Goal: Task Accomplishment & Management: Complete application form

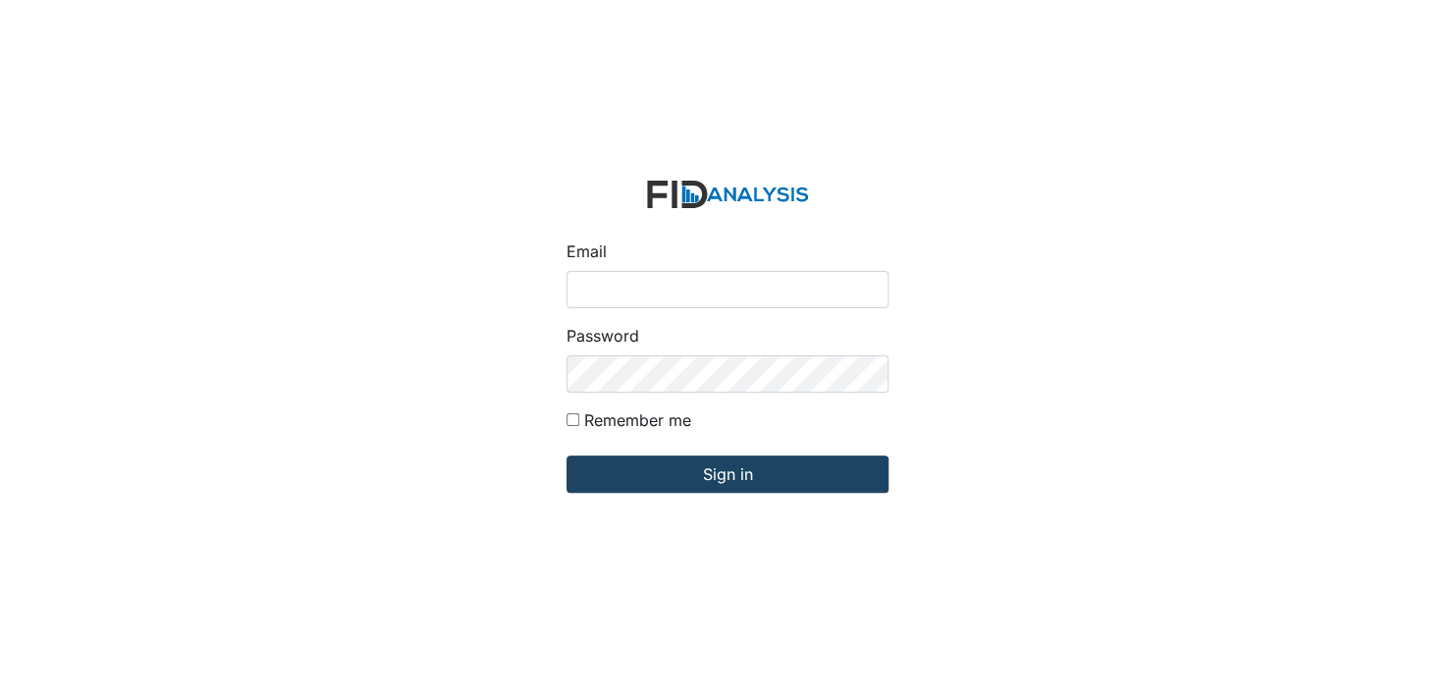
type input "[EMAIL_ADDRESS][DOMAIN_NAME]"
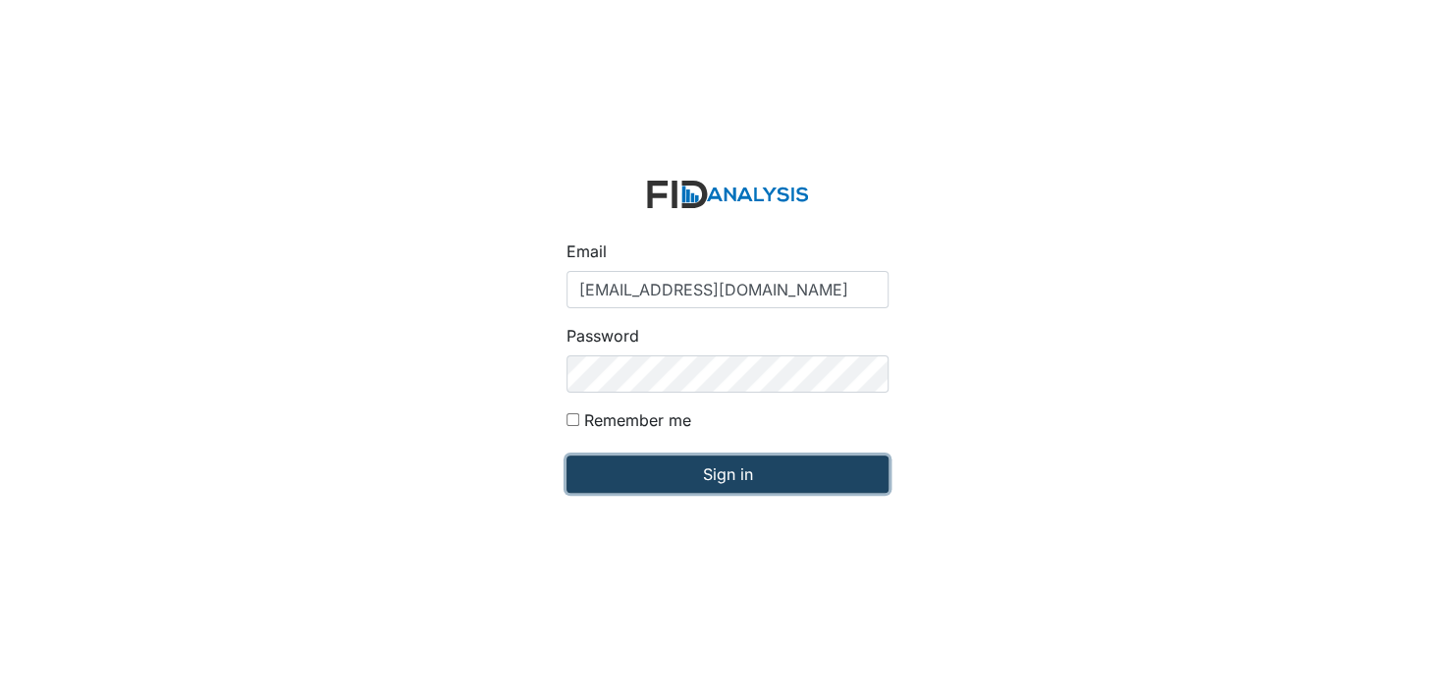
click at [733, 469] on input "Sign in" at bounding box center [728, 474] width 322 height 37
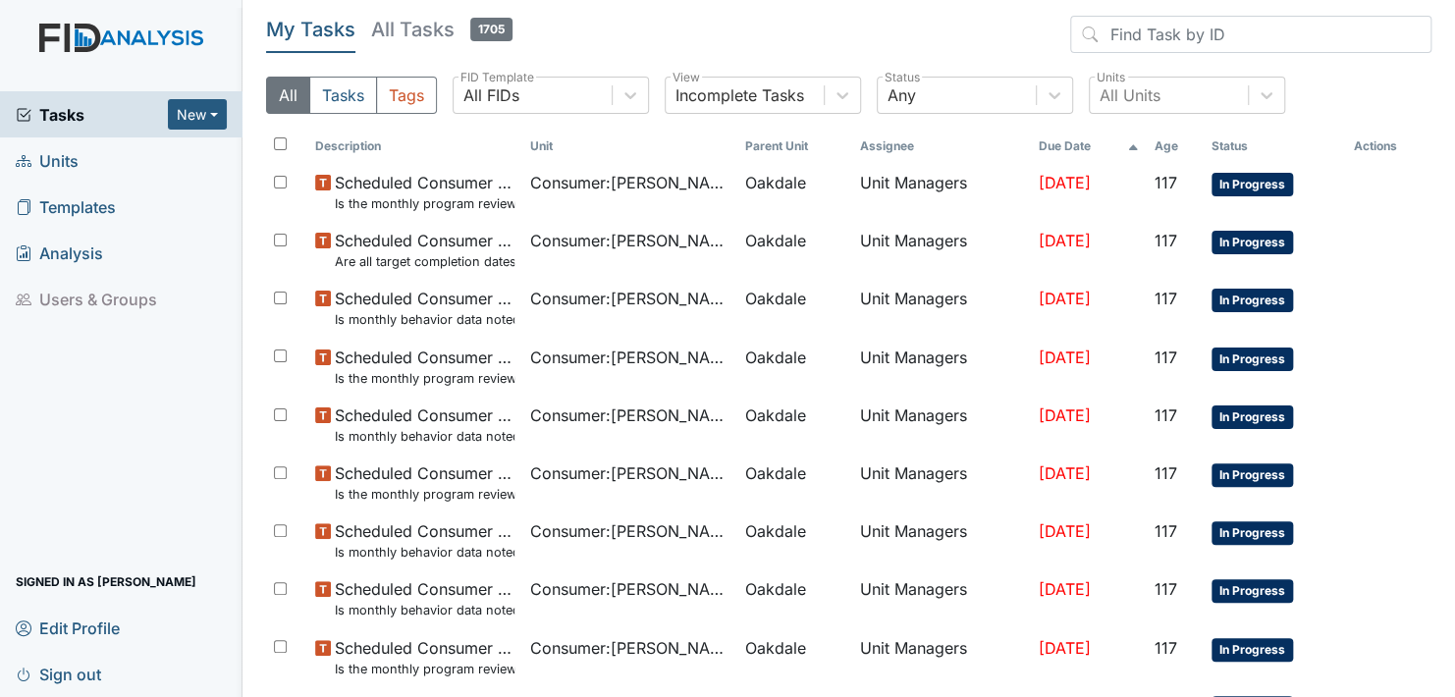
click at [61, 158] on span "Units" at bounding box center [47, 160] width 63 height 30
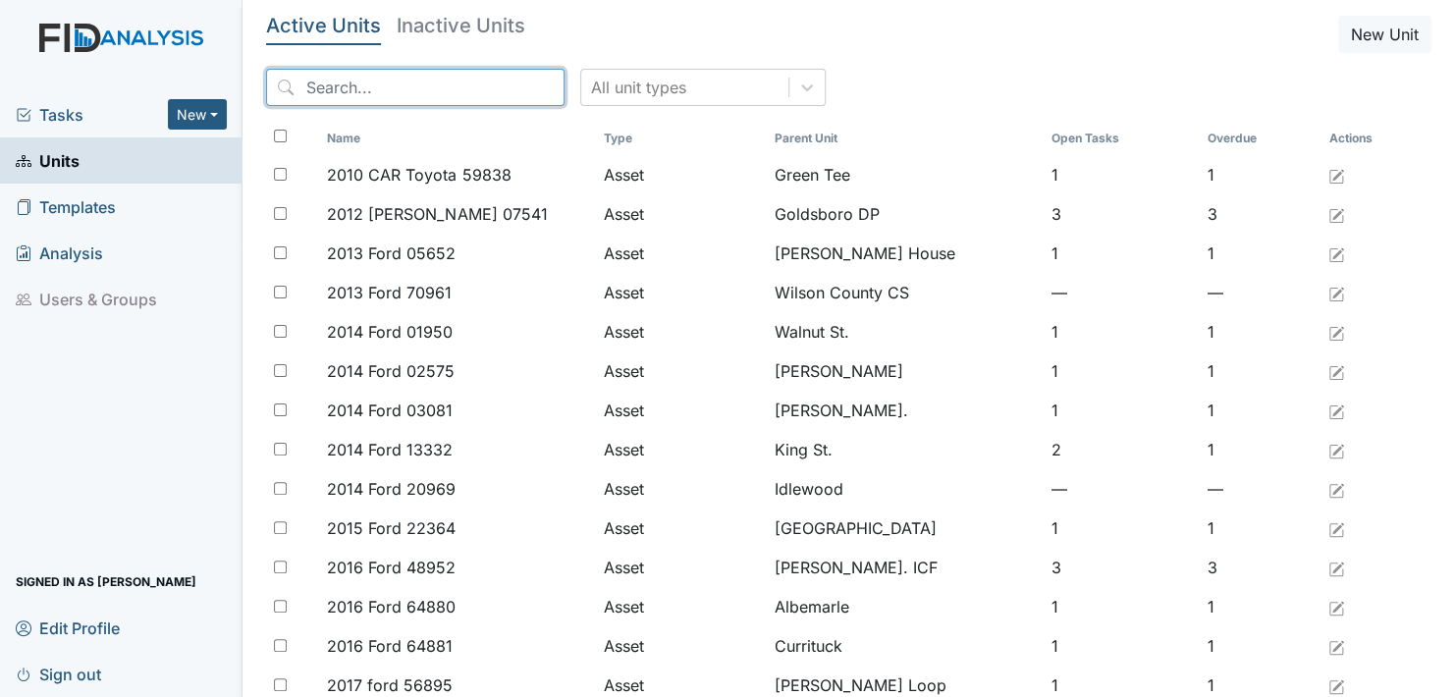
click at [437, 83] on input "search" at bounding box center [415, 87] width 299 height 37
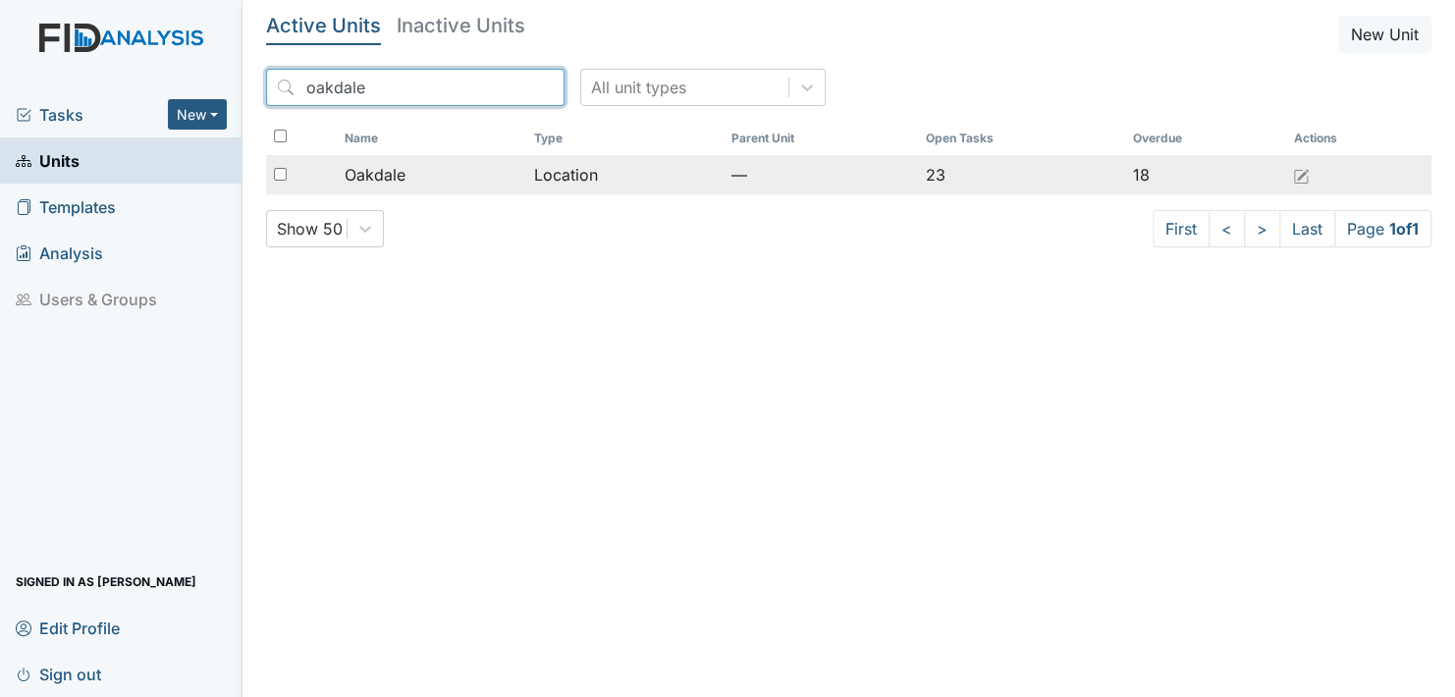
type input "oakdale"
click at [370, 182] on span "Oakdale" at bounding box center [375, 175] width 61 height 24
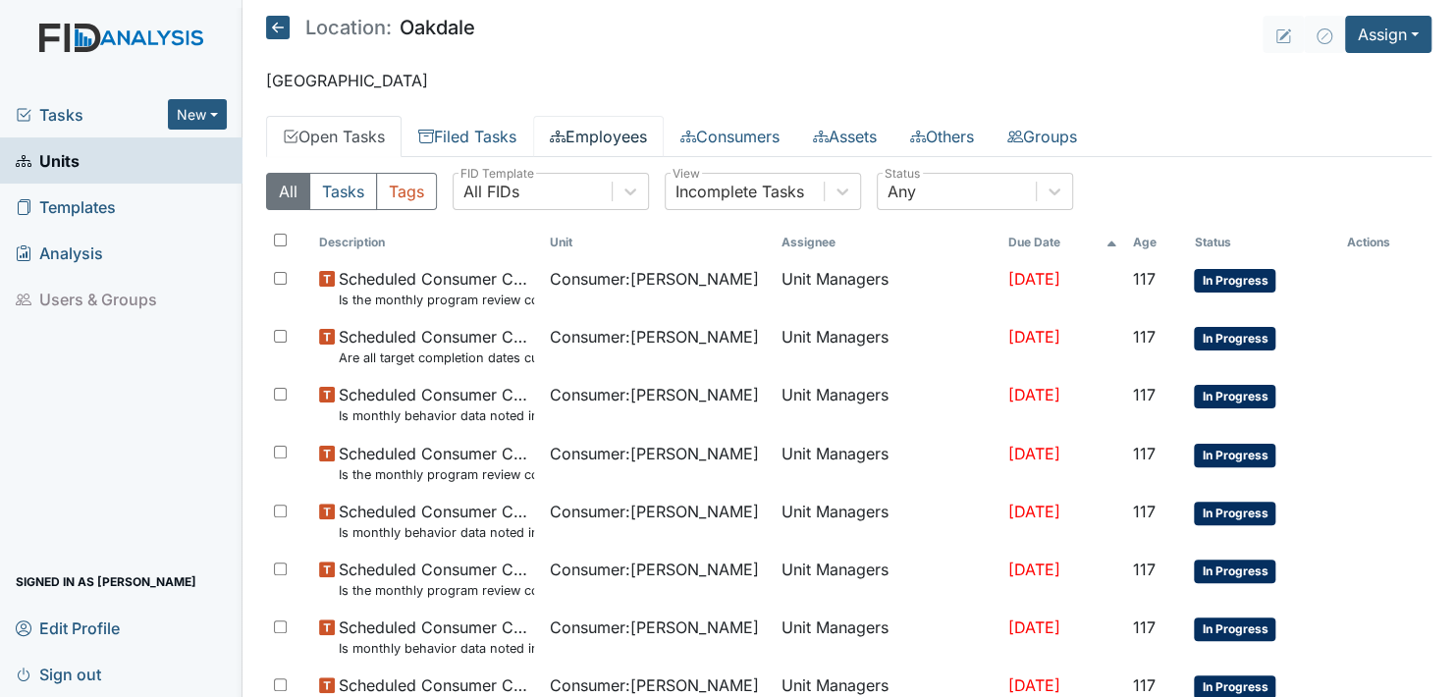
click at [612, 136] on link "Employees" at bounding box center [598, 136] width 131 height 41
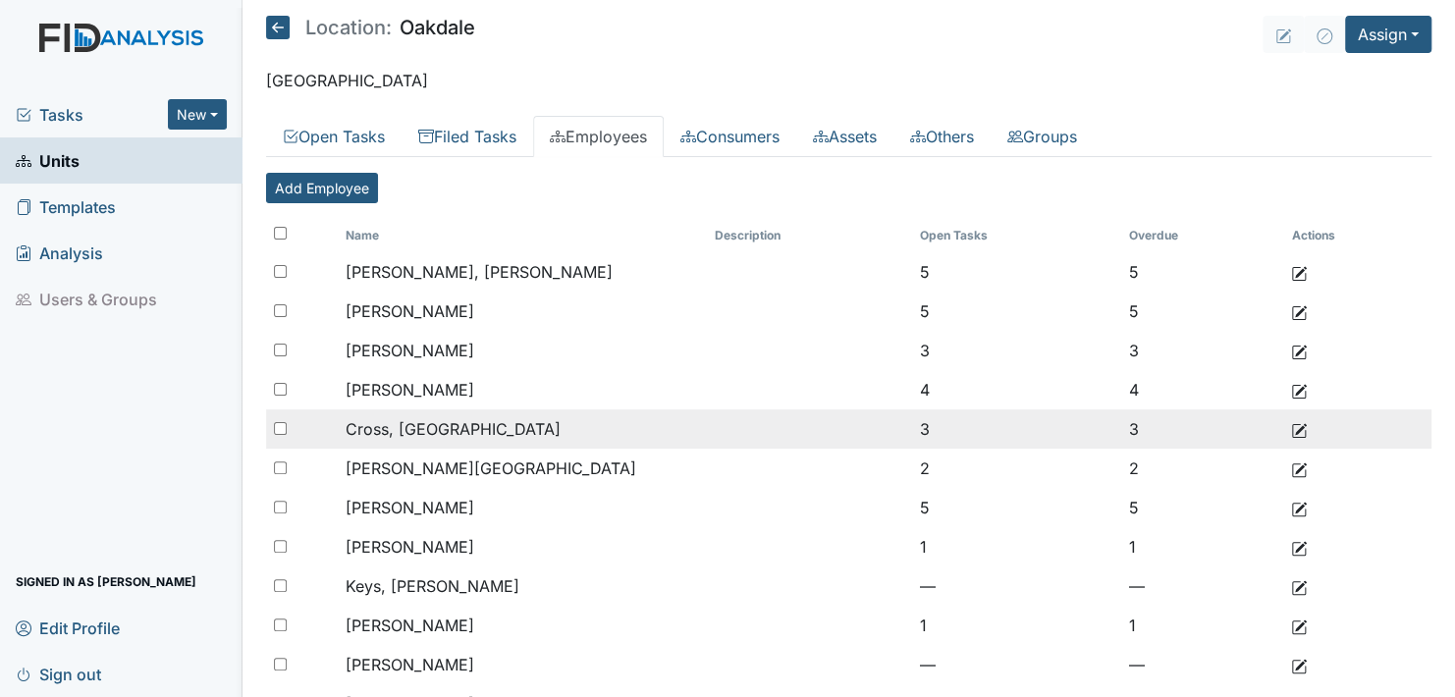
click at [422, 421] on span "Cross, [GEOGRAPHIC_DATA]" at bounding box center [453, 429] width 215 height 20
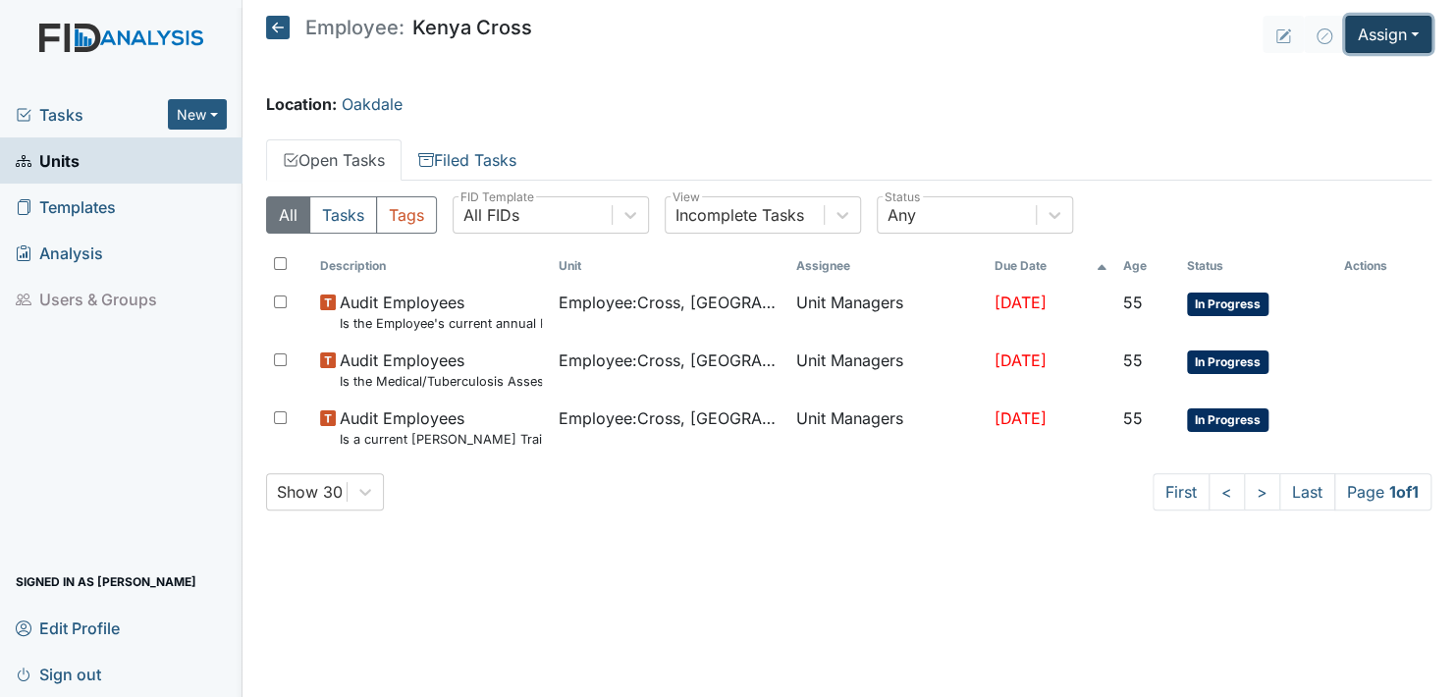
click at [1412, 30] on button "Assign" at bounding box center [1388, 34] width 86 height 37
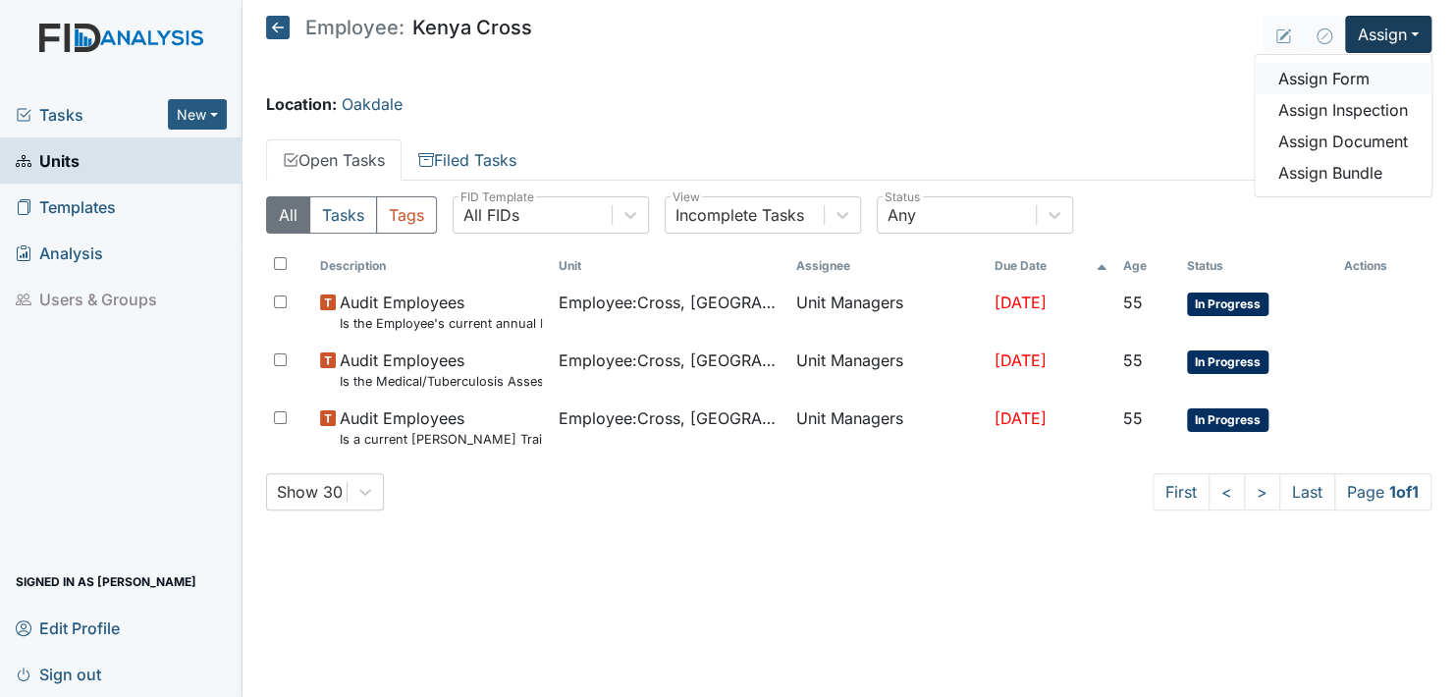
click at [1348, 76] on link "Assign Form" at bounding box center [1343, 78] width 177 height 31
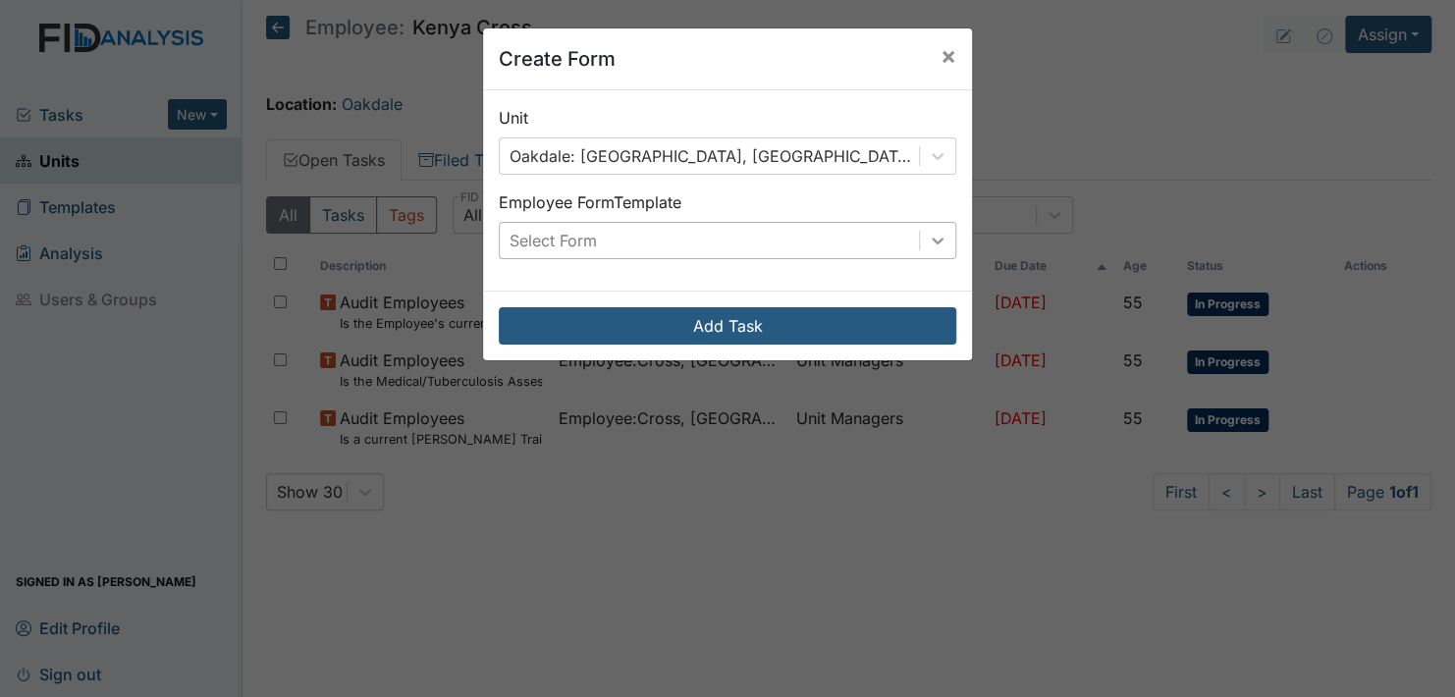
click at [928, 236] on icon at bounding box center [938, 241] width 20 height 20
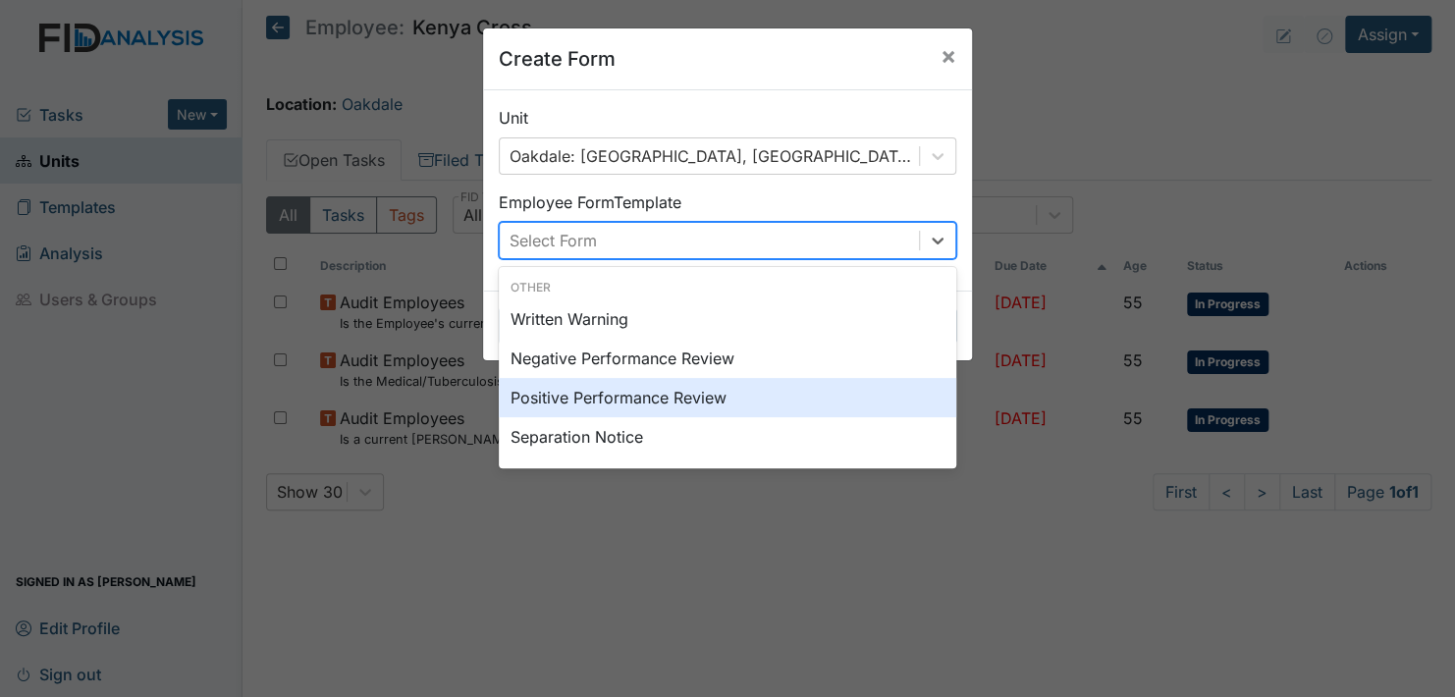
click at [567, 395] on div "Positive Performance Review" at bounding box center [728, 397] width 458 height 39
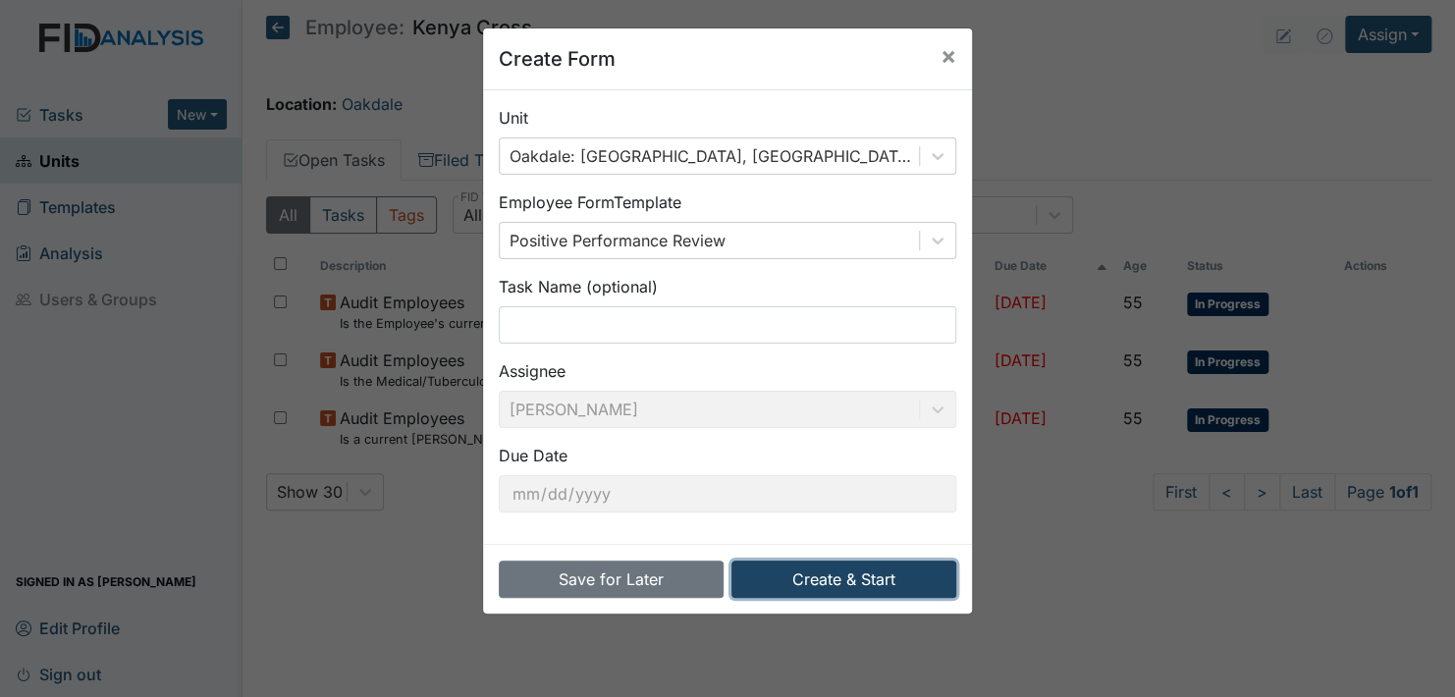
click at [809, 570] on button "Create & Start" at bounding box center [844, 579] width 225 height 37
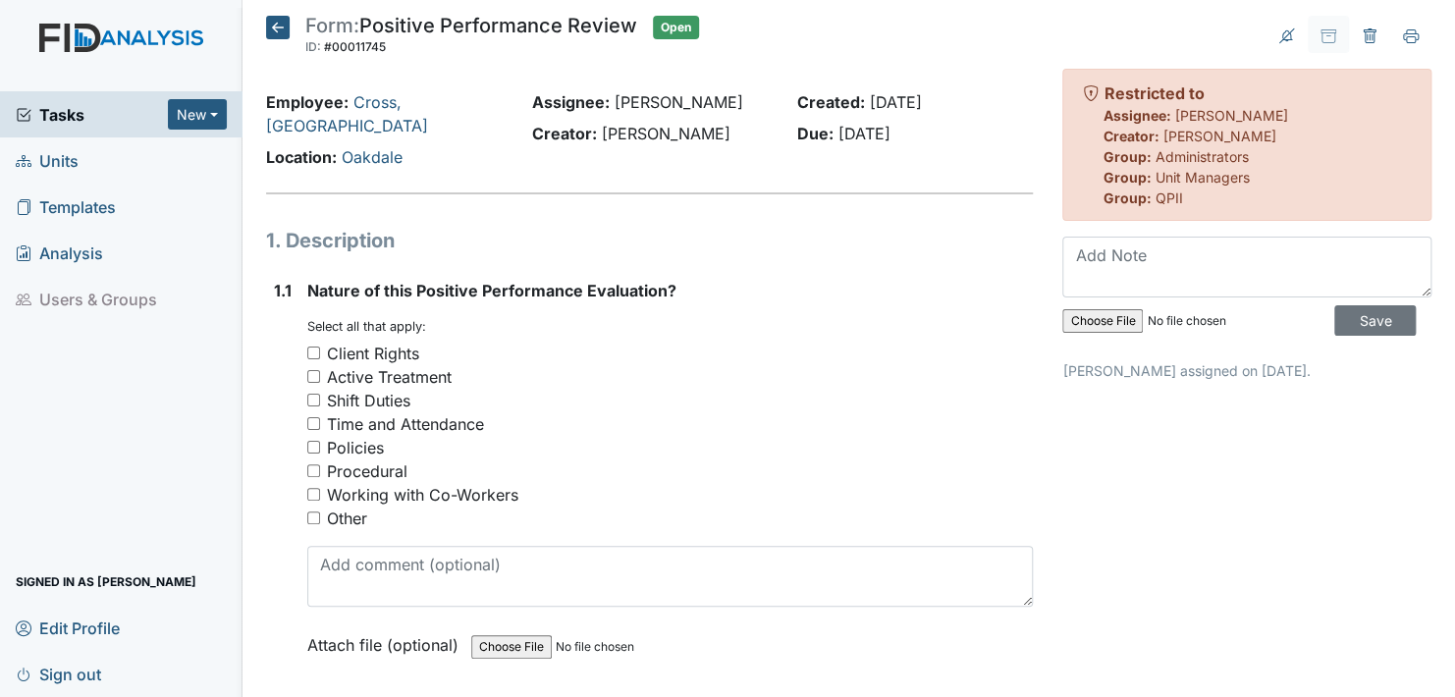
click at [308, 347] on input "Client Rights" at bounding box center [313, 353] width 13 height 13
checkbox input "true"
click at [314, 370] on input "Active Treatment" at bounding box center [313, 376] width 13 height 13
checkbox input "true"
click at [307, 488] on input "Working with Co-Workers" at bounding box center [313, 494] width 13 height 13
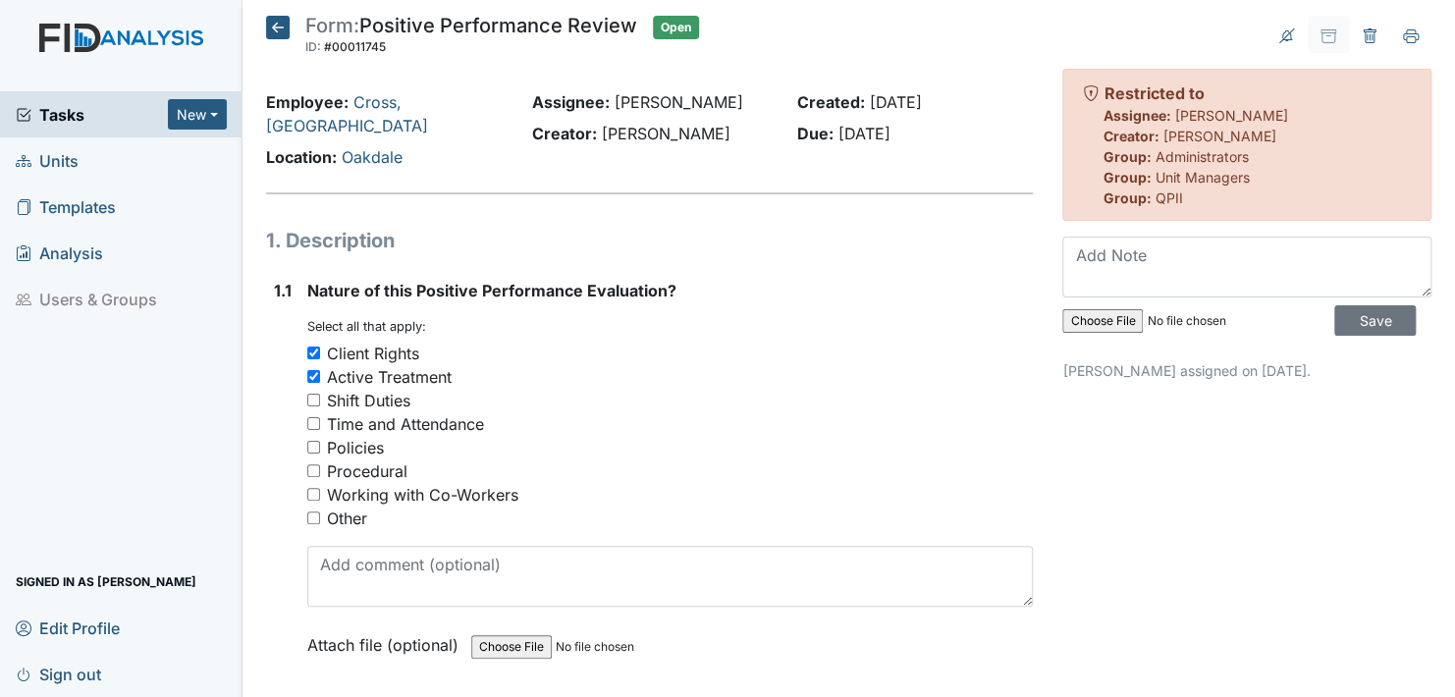
checkbox input "true"
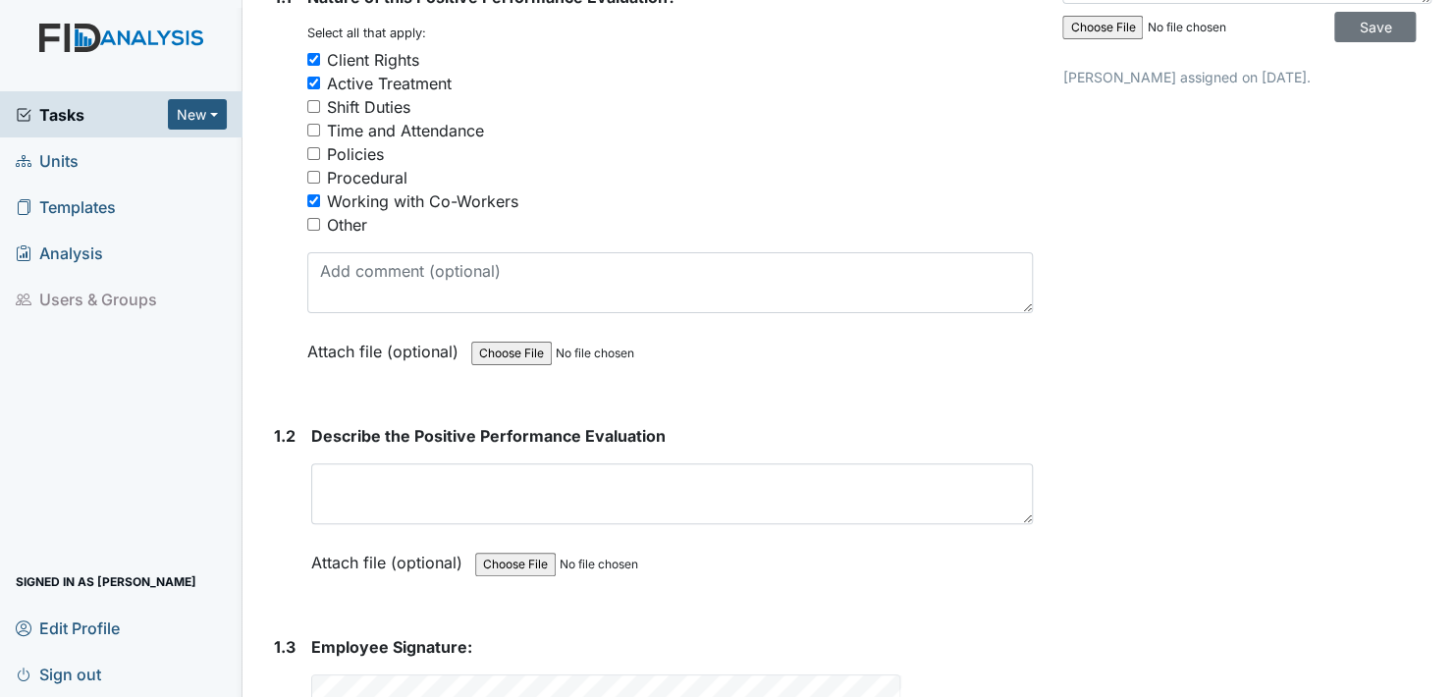
scroll to position [295, 0]
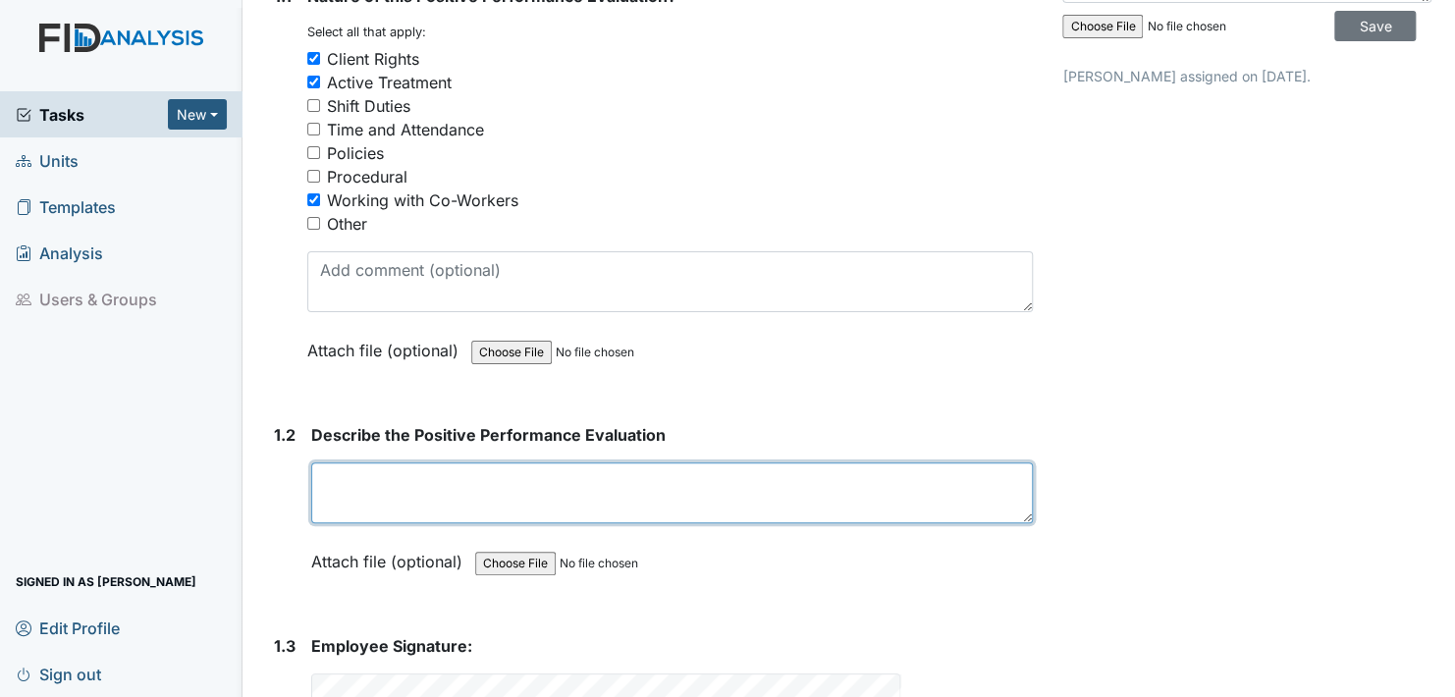
click at [332, 466] on textarea at bounding box center [672, 493] width 722 height 61
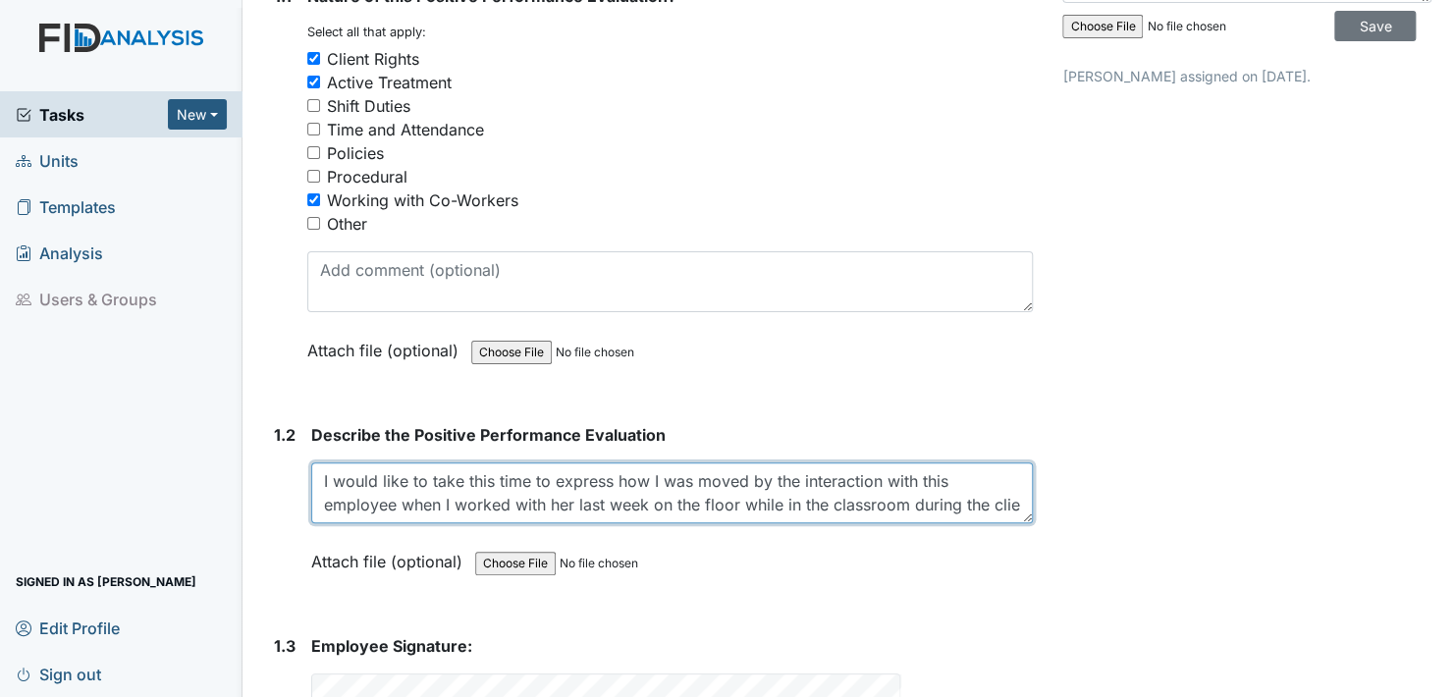
scroll to position [16, 0]
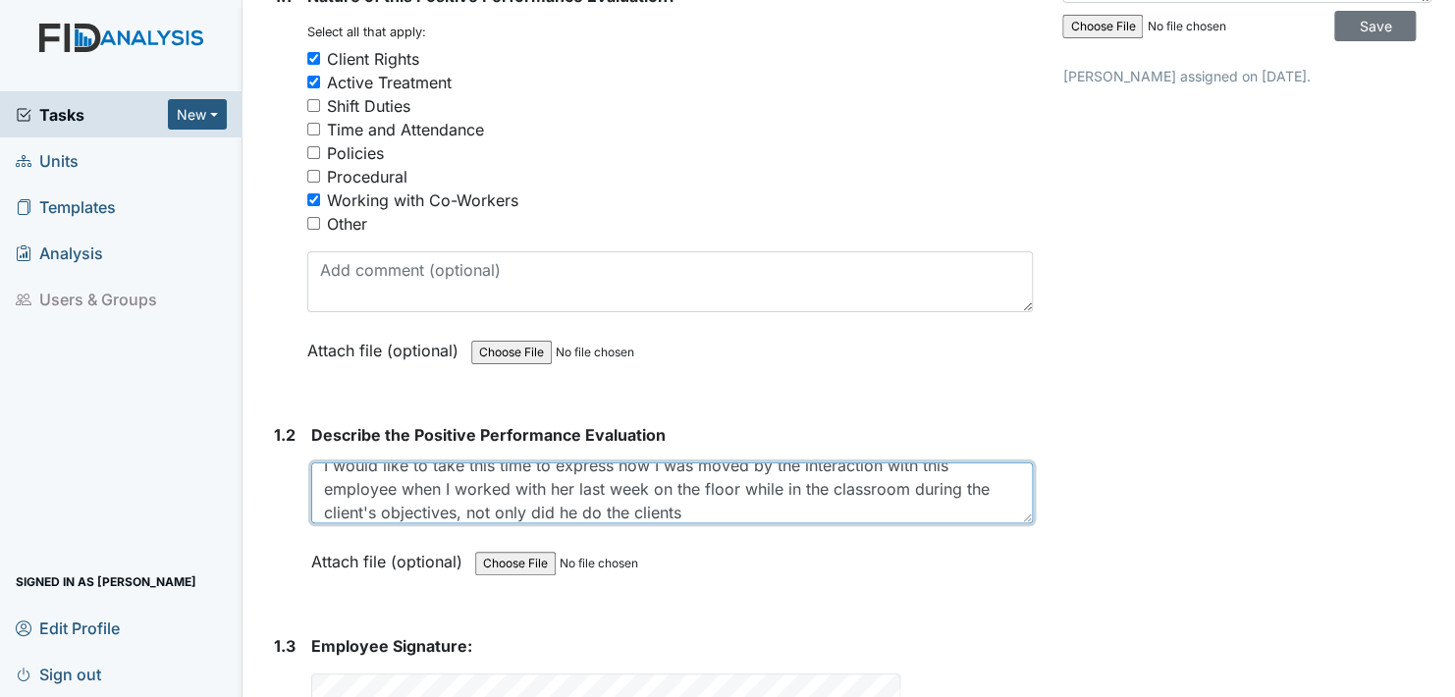
click at [575, 488] on textarea "I would like to take this time to express how I was moved by the interaction wi…" at bounding box center [672, 493] width 722 height 61
click at [693, 486] on textarea "I would like to take this time to express how I was moved by the interaction wi…" at bounding box center [672, 493] width 722 height 61
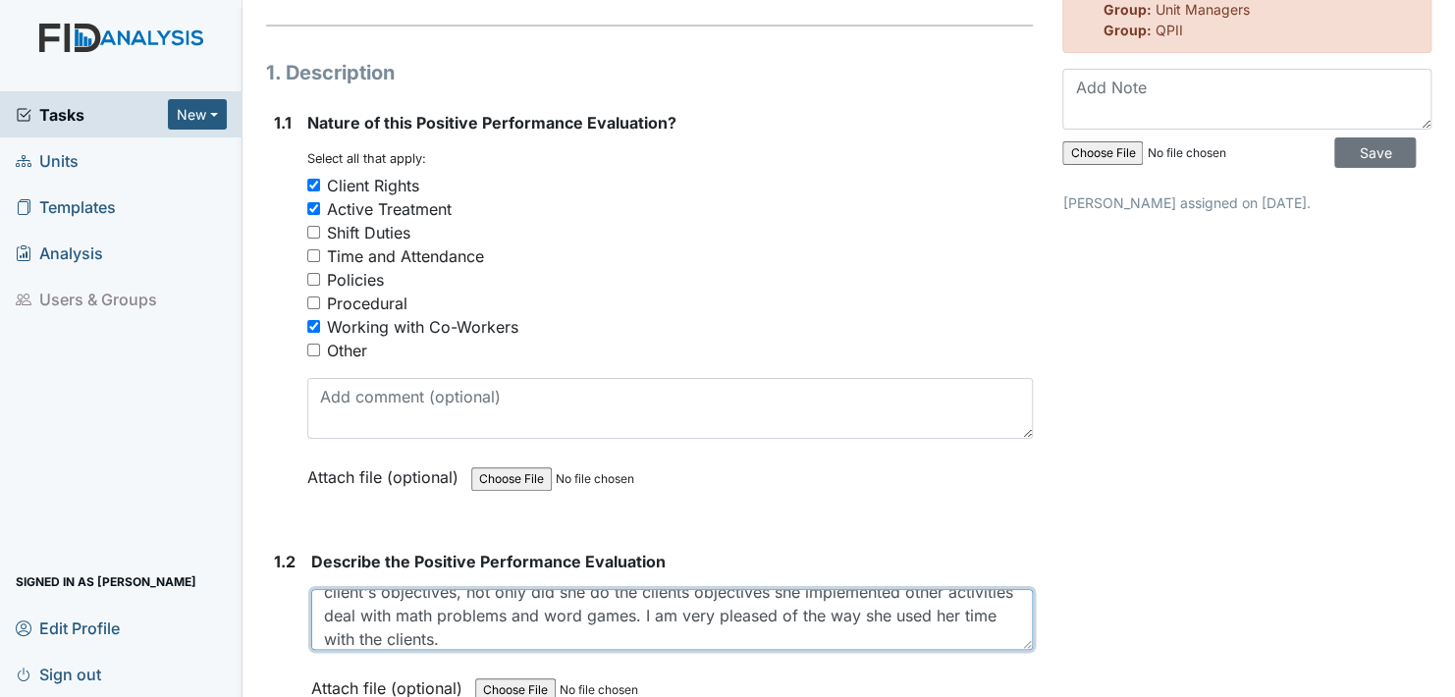
scroll to position [0, 0]
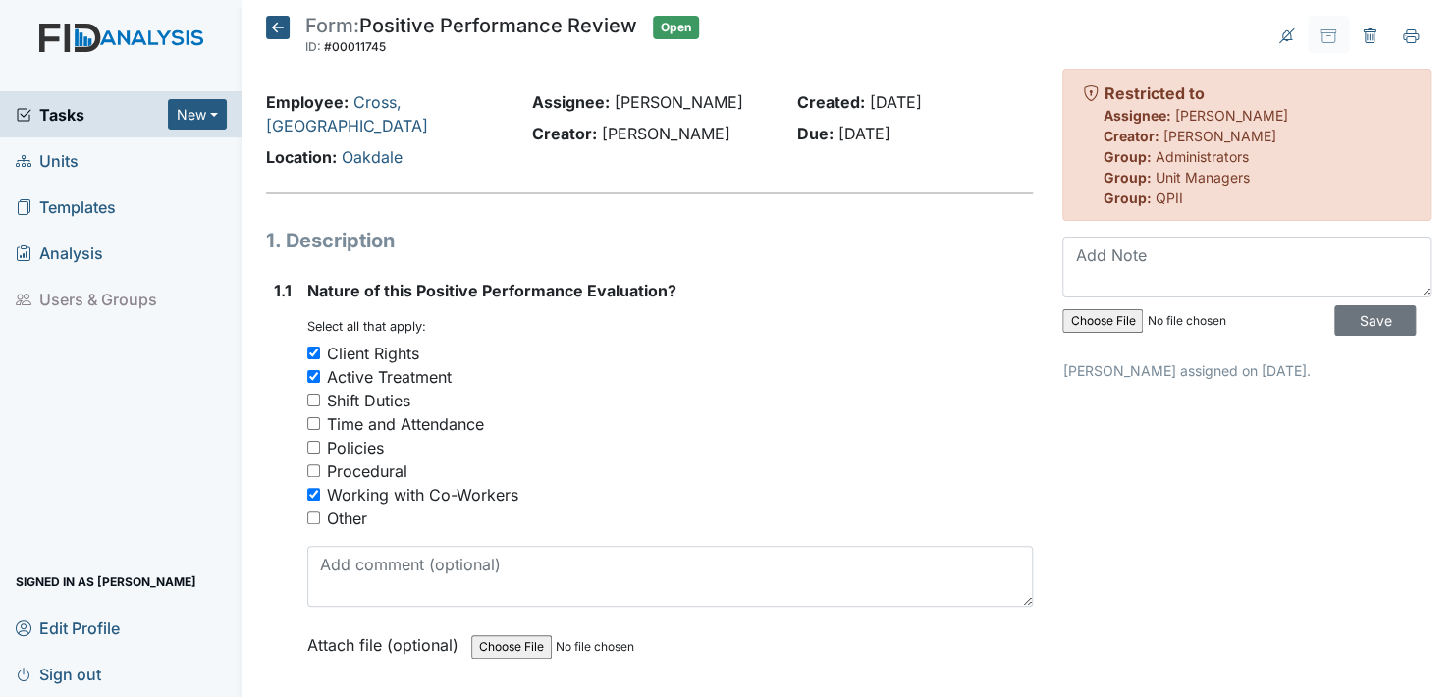
type textarea "I would like to take this time to express how I was moved by the interaction wi…"
click at [279, 20] on icon at bounding box center [278, 28] width 24 height 24
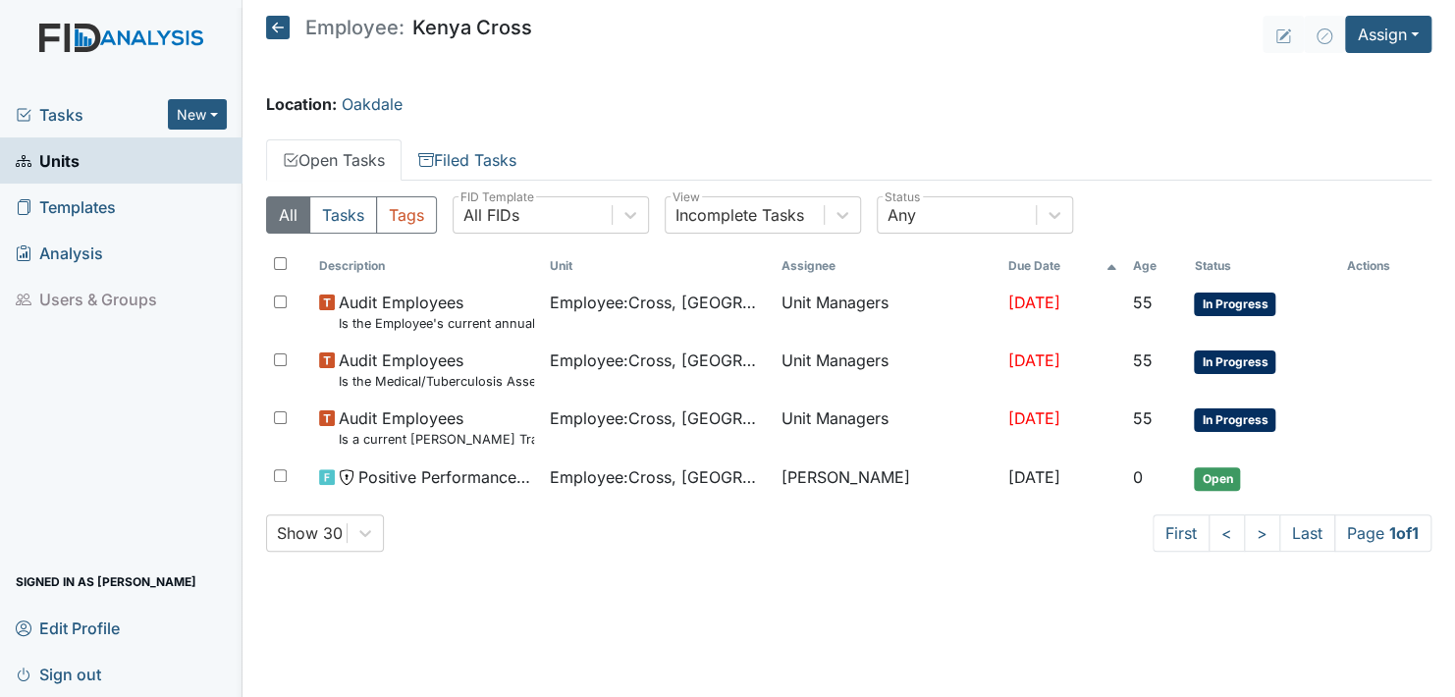
click at [52, 155] on span "Units" at bounding box center [48, 160] width 64 height 30
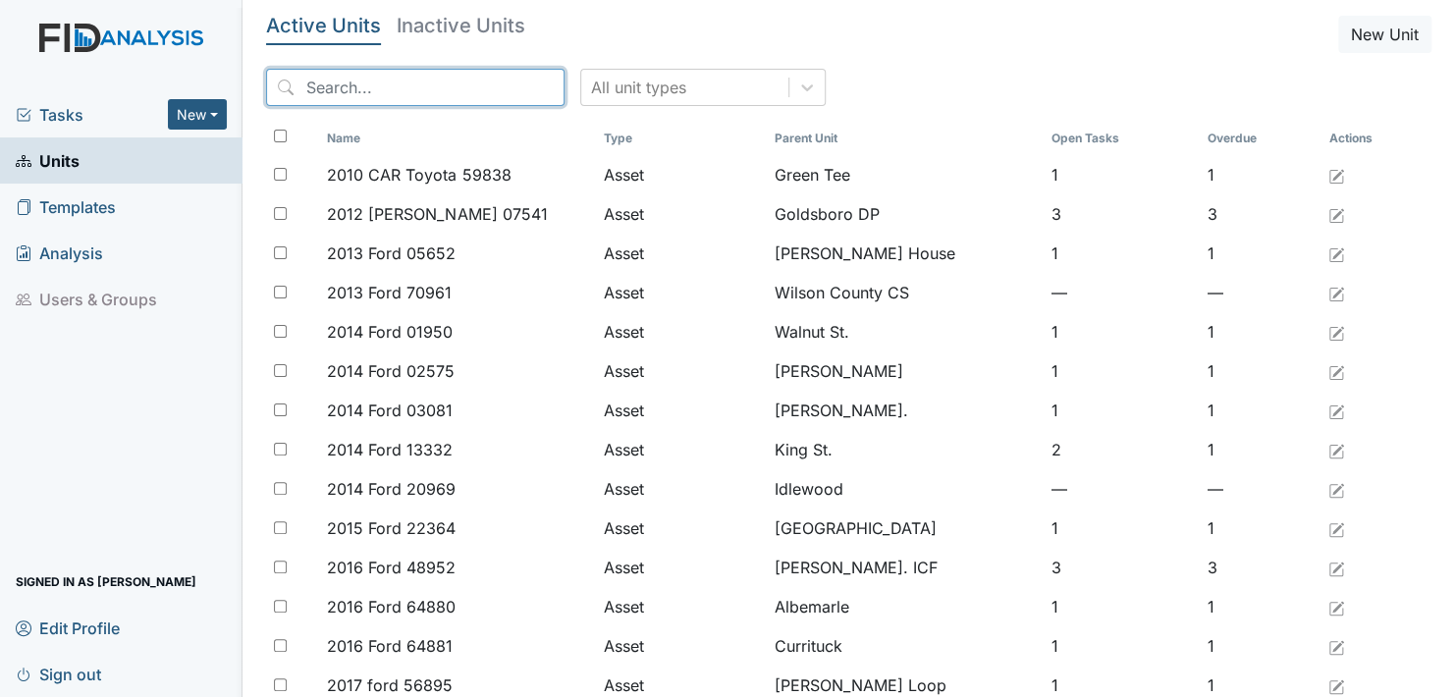
click at [429, 77] on input "search" at bounding box center [415, 87] width 299 height 37
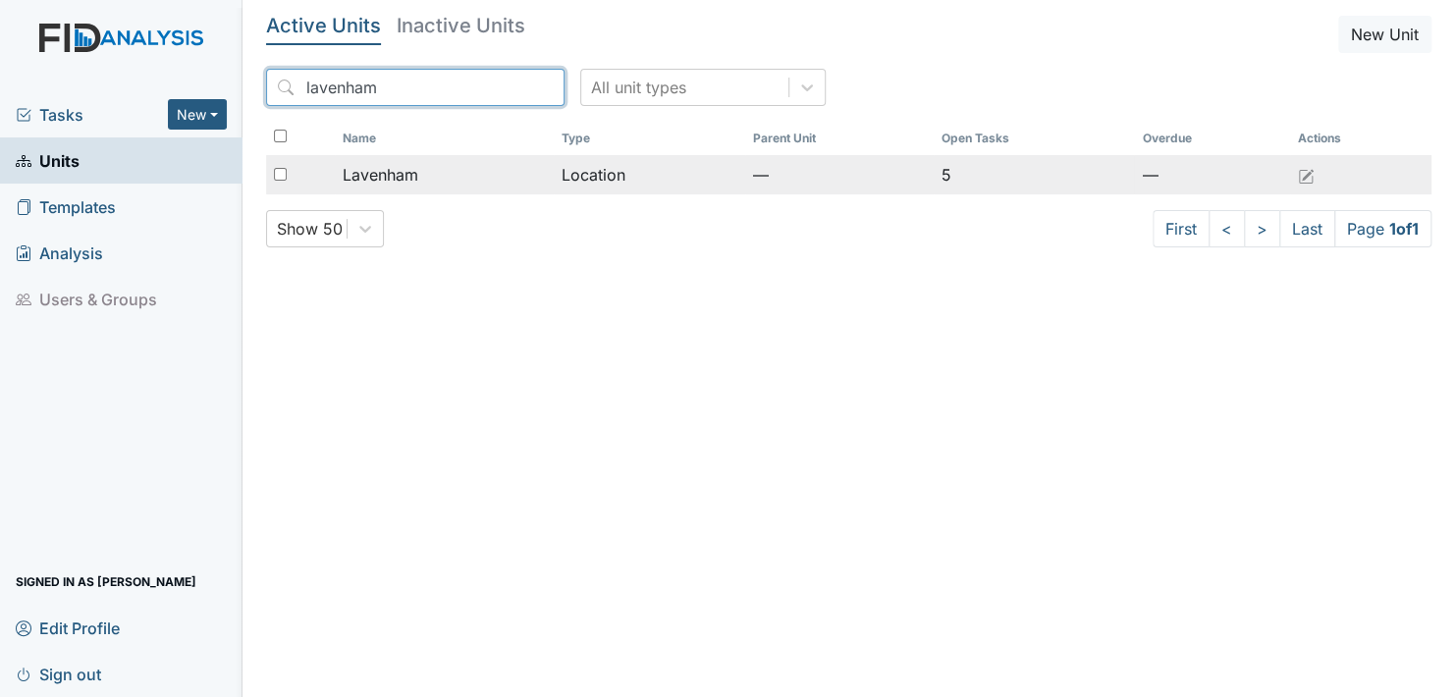
type input "lavenham"
click at [417, 167] on span "Lavenham" at bounding box center [381, 175] width 76 height 24
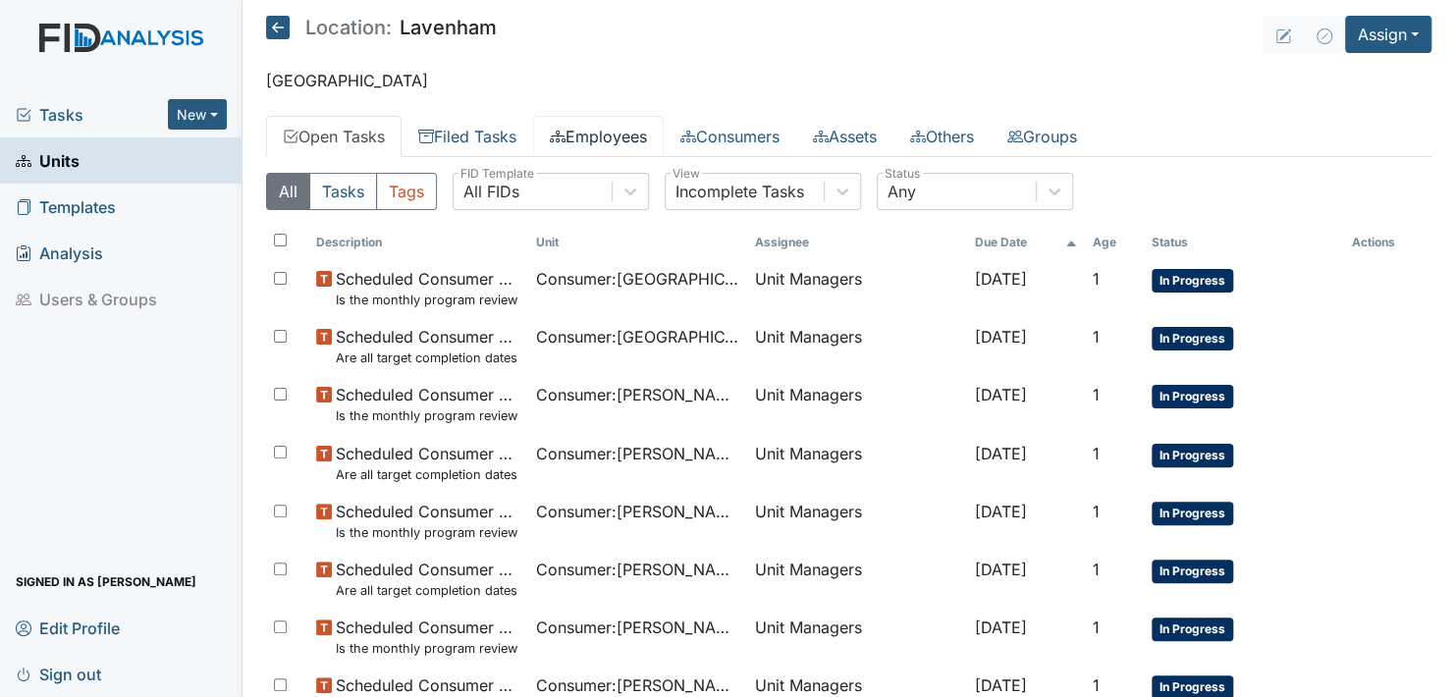
click at [622, 135] on link "Employees" at bounding box center [598, 136] width 131 height 41
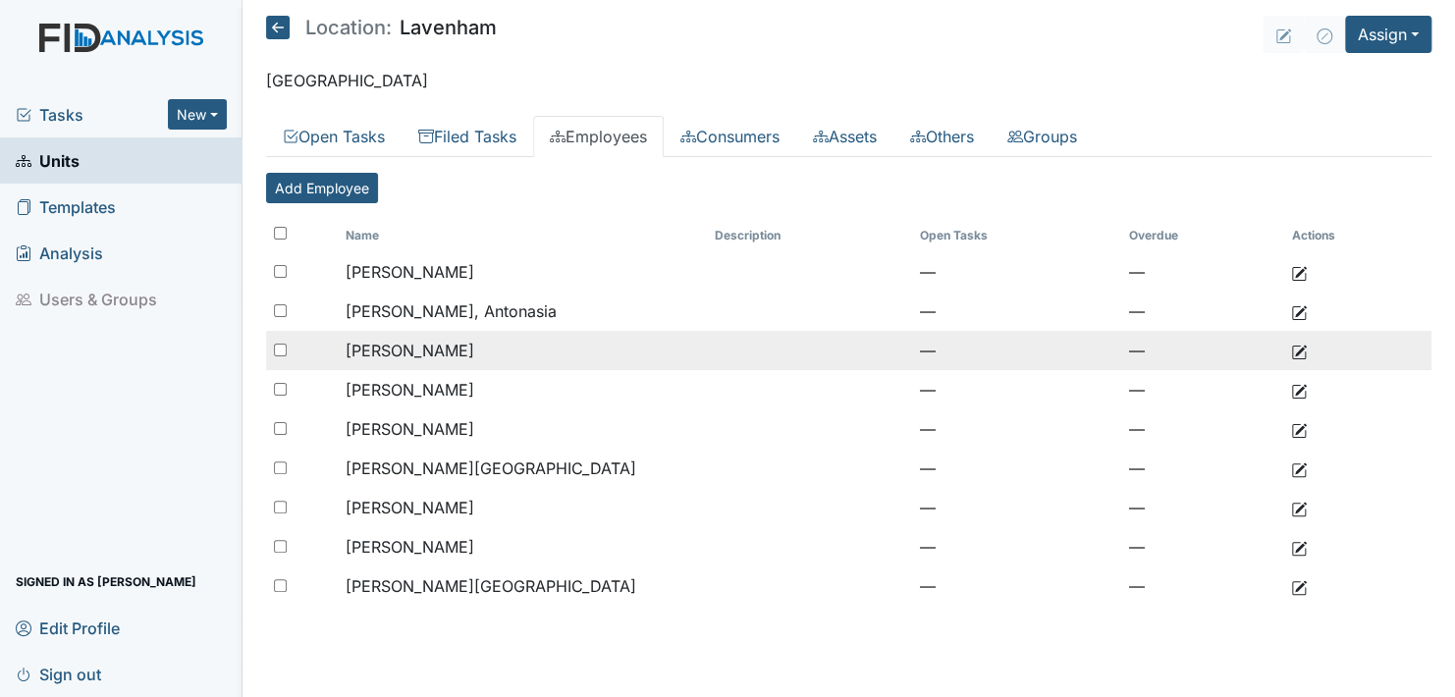
click at [439, 341] on span "[PERSON_NAME]" at bounding box center [410, 351] width 129 height 20
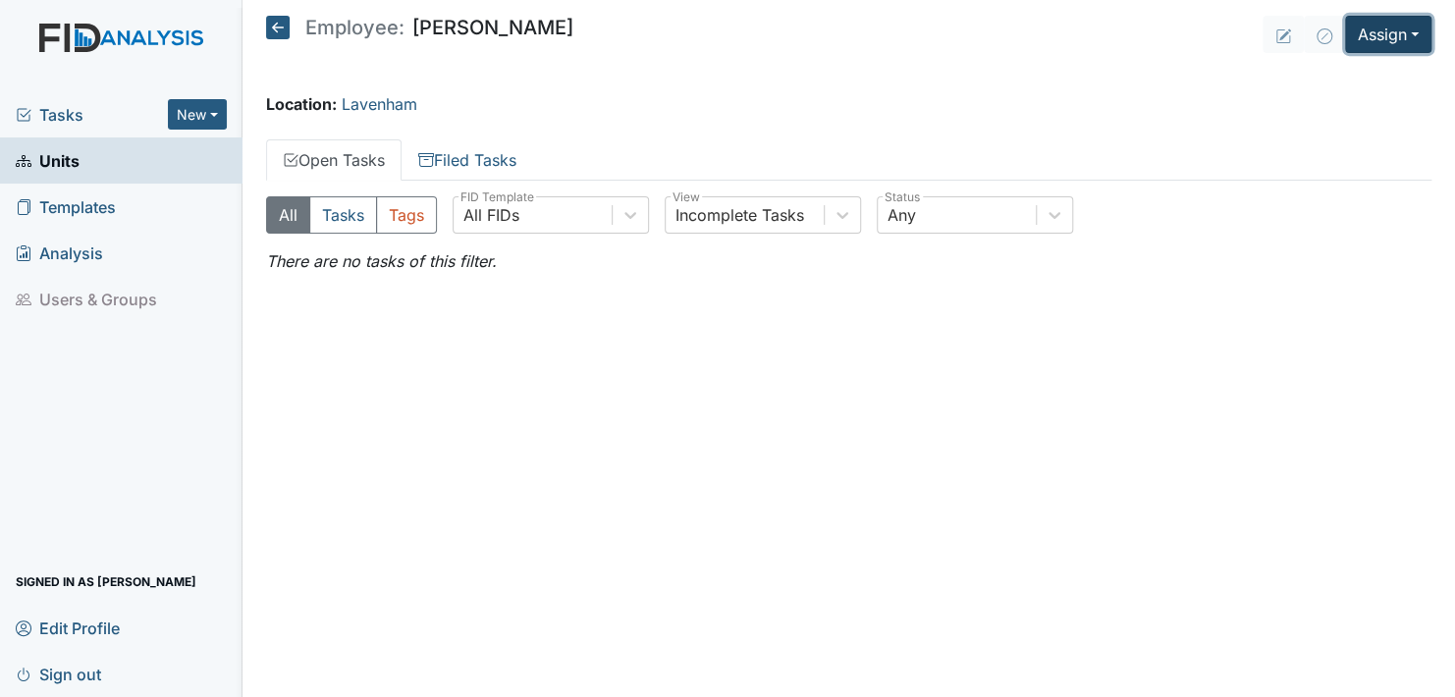
click at [1416, 22] on button "Assign" at bounding box center [1388, 34] width 86 height 37
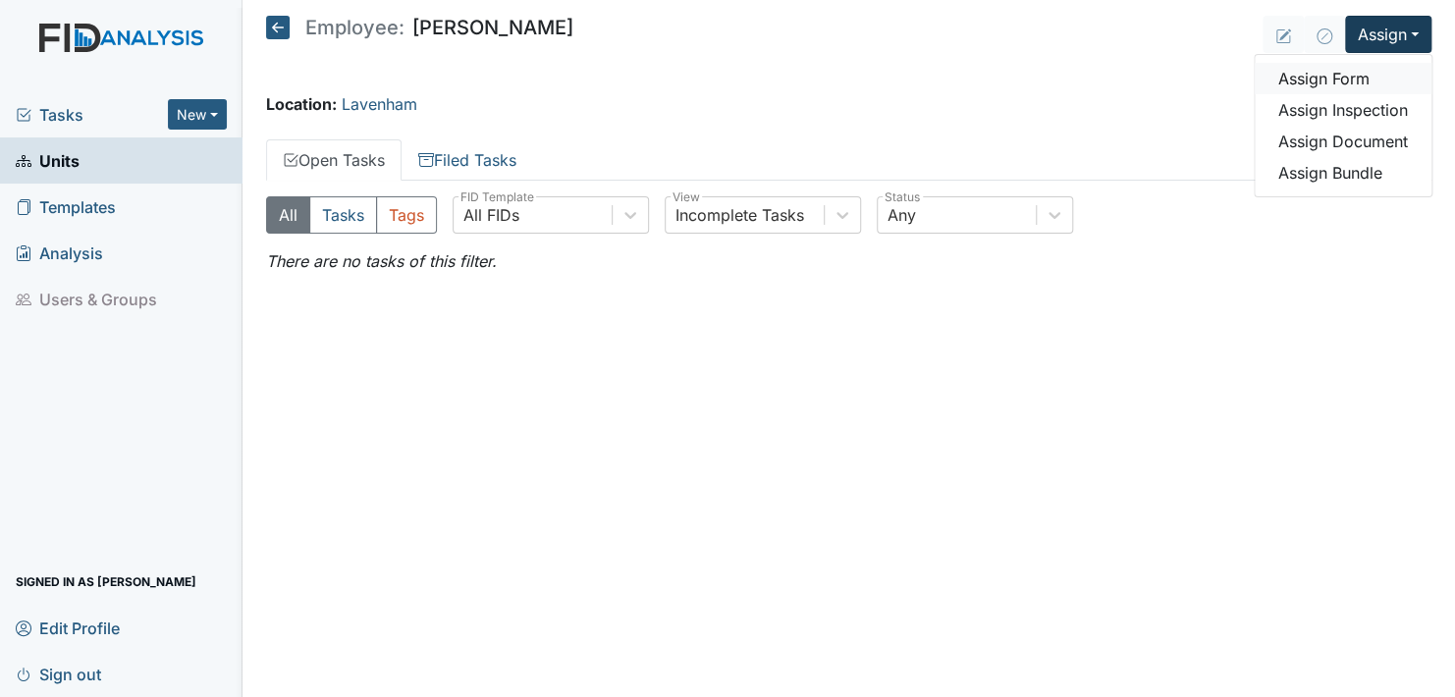
click at [1345, 74] on link "Assign Form" at bounding box center [1343, 78] width 177 height 31
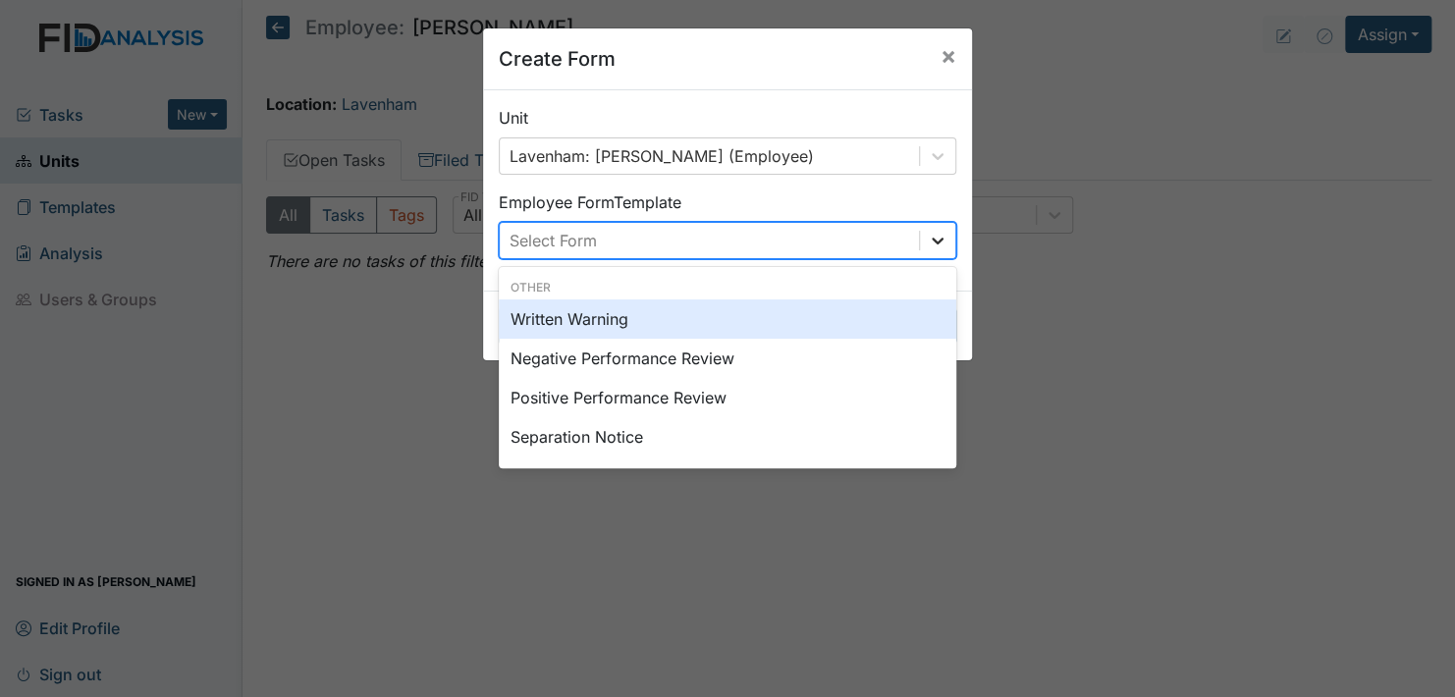
click at [930, 239] on icon at bounding box center [938, 241] width 20 height 20
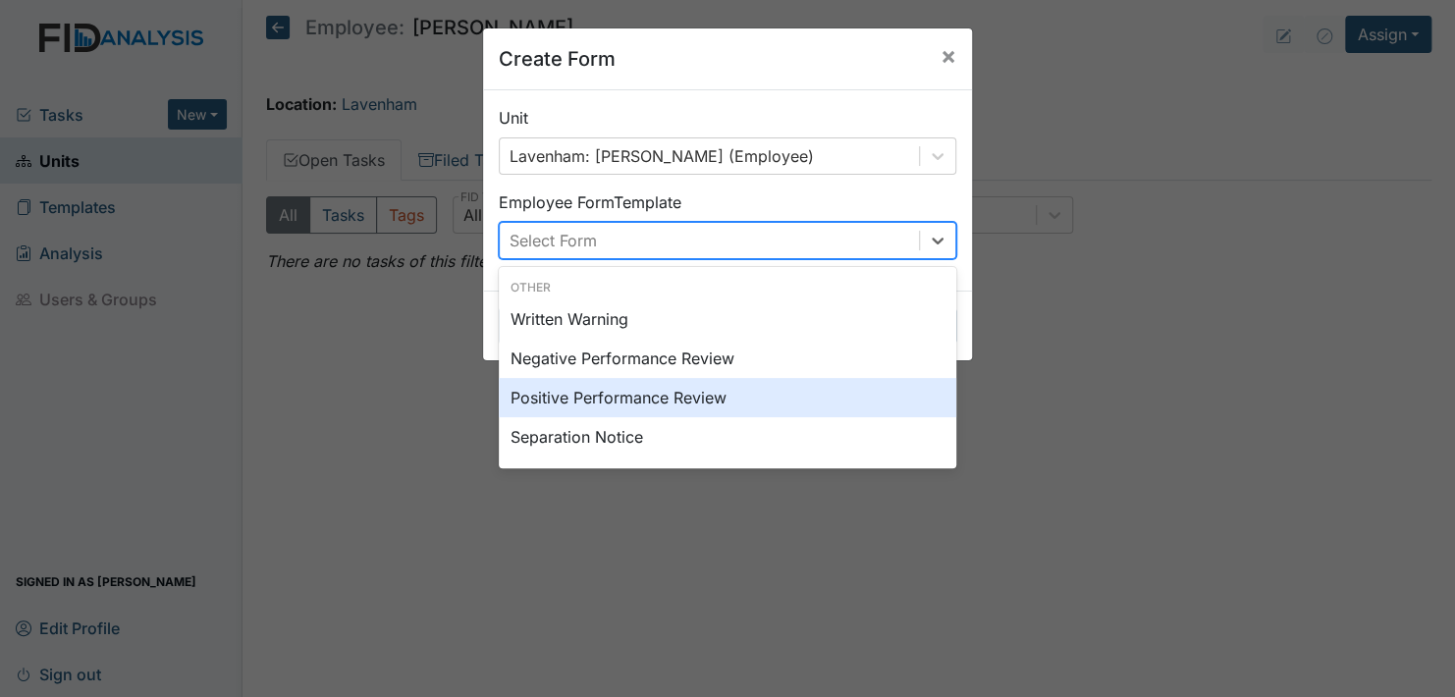
click at [581, 397] on div "Positive Performance Review" at bounding box center [728, 397] width 458 height 39
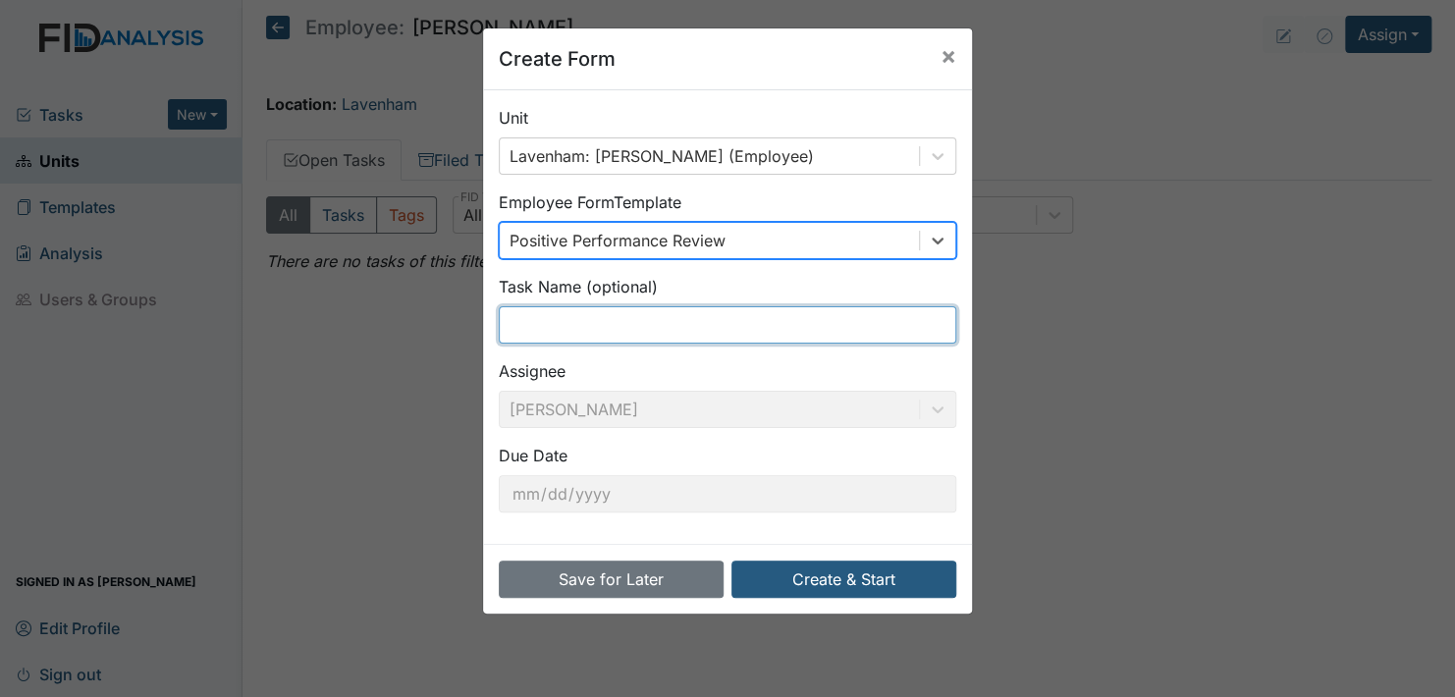
click at [517, 324] on input "text" at bounding box center [728, 324] width 458 height 37
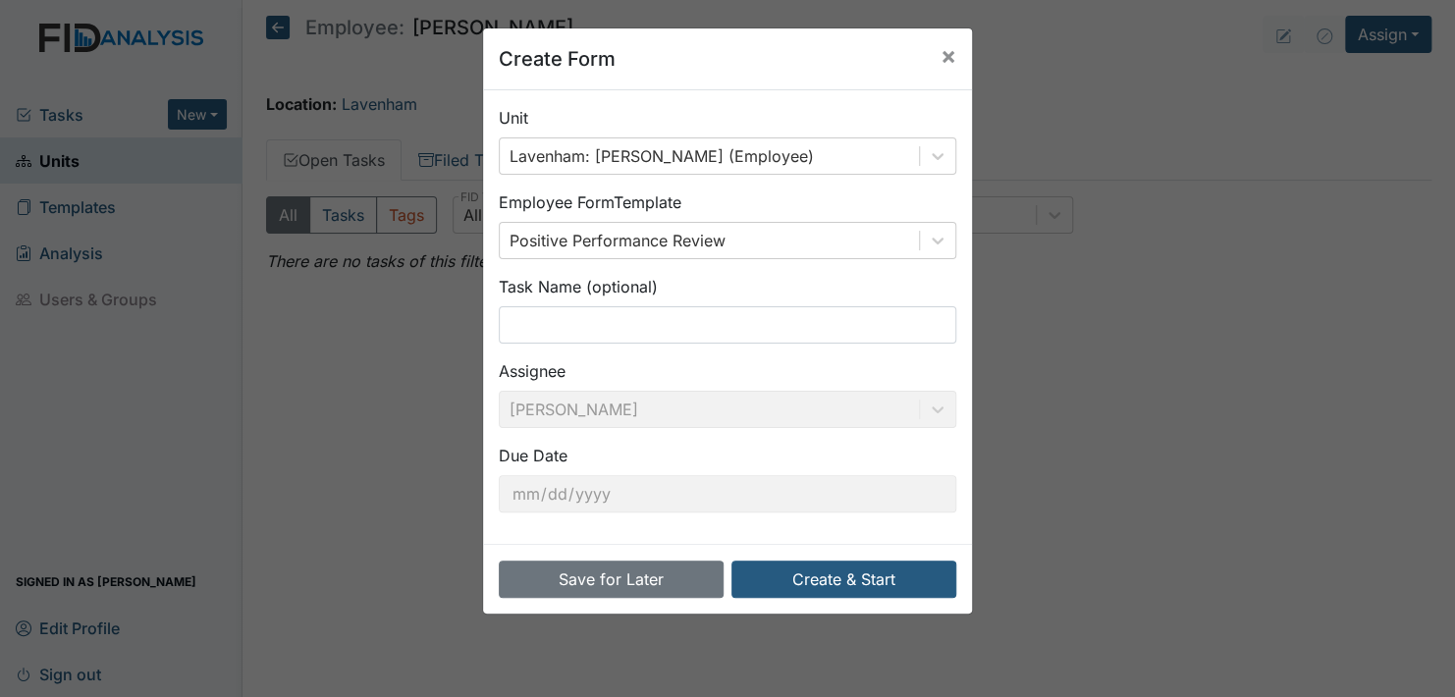
click at [1147, 440] on div "Create Form × Unit Lavenham: Carmon, Shirley (Employee) Employee Form Template …" at bounding box center [727, 348] width 1455 height 697
click at [843, 581] on button "Create & Start" at bounding box center [844, 579] width 225 height 37
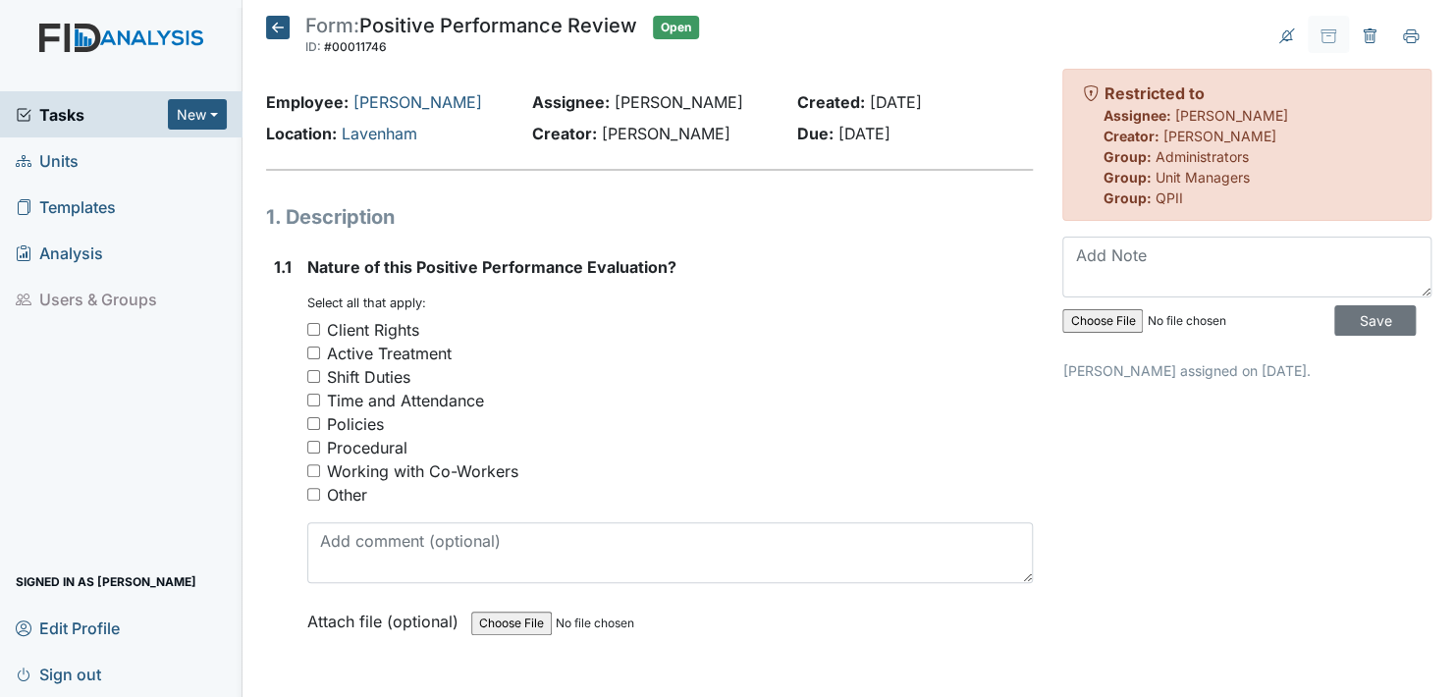
click at [311, 324] on input "Client Rights" at bounding box center [313, 329] width 13 height 13
checkbox input "true"
click at [312, 355] on input "Active Treatment" at bounding box center [313, 353] width 13 height 13
checkbox input "true"
click at [316, 486] on div "Other" at bounding box center [670, 495] width 726 height 24
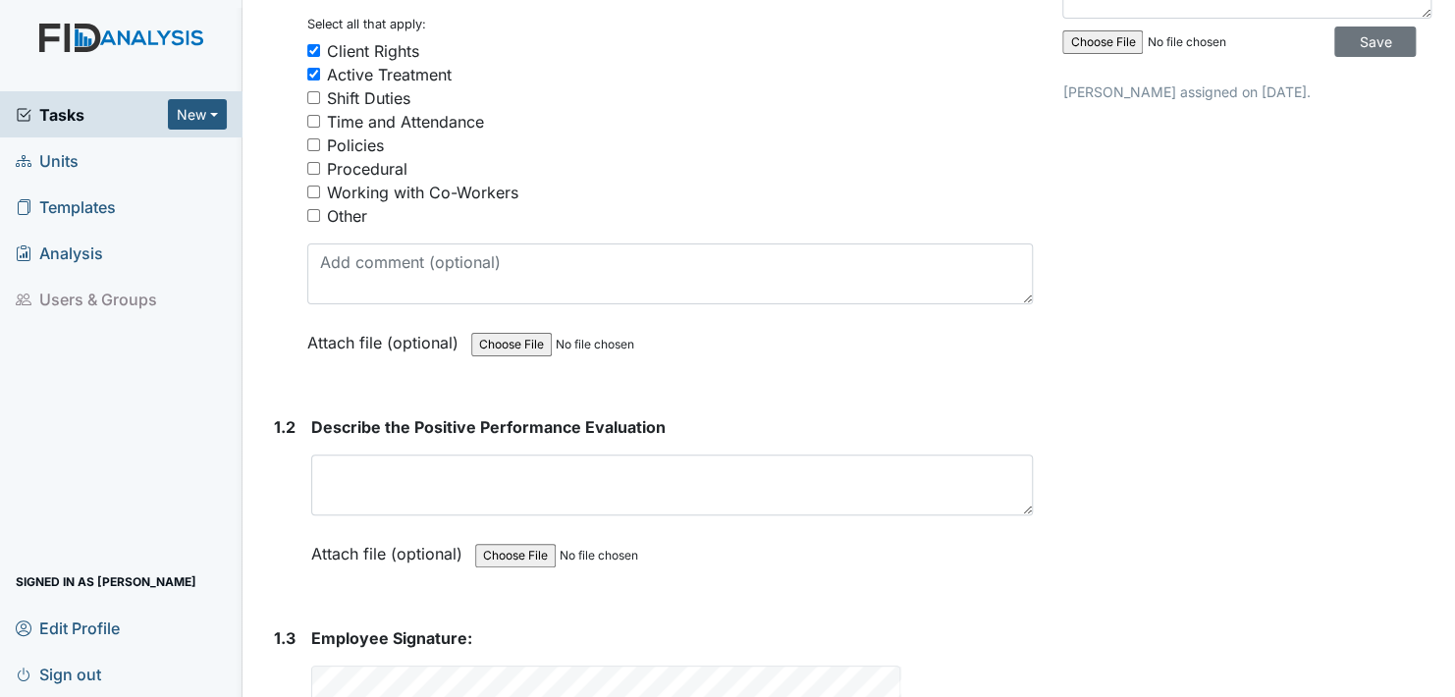
scroll to position [295, 0]
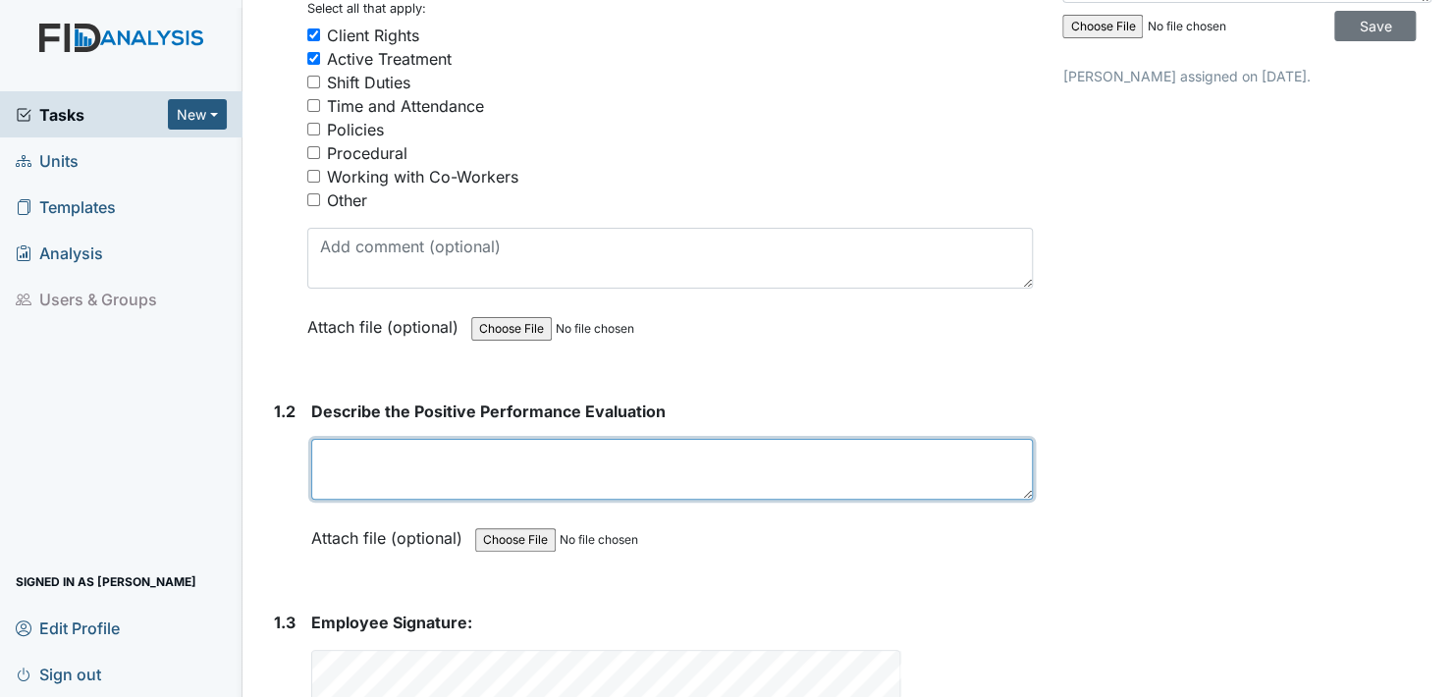
click at [329, 469] on textarea at bounding box center [672, 469] width 722 height 61
click at [543, 454] on textarea "[PERSON_NAME] has been a great help" at bounding box center [672, 469] width 722 height 61
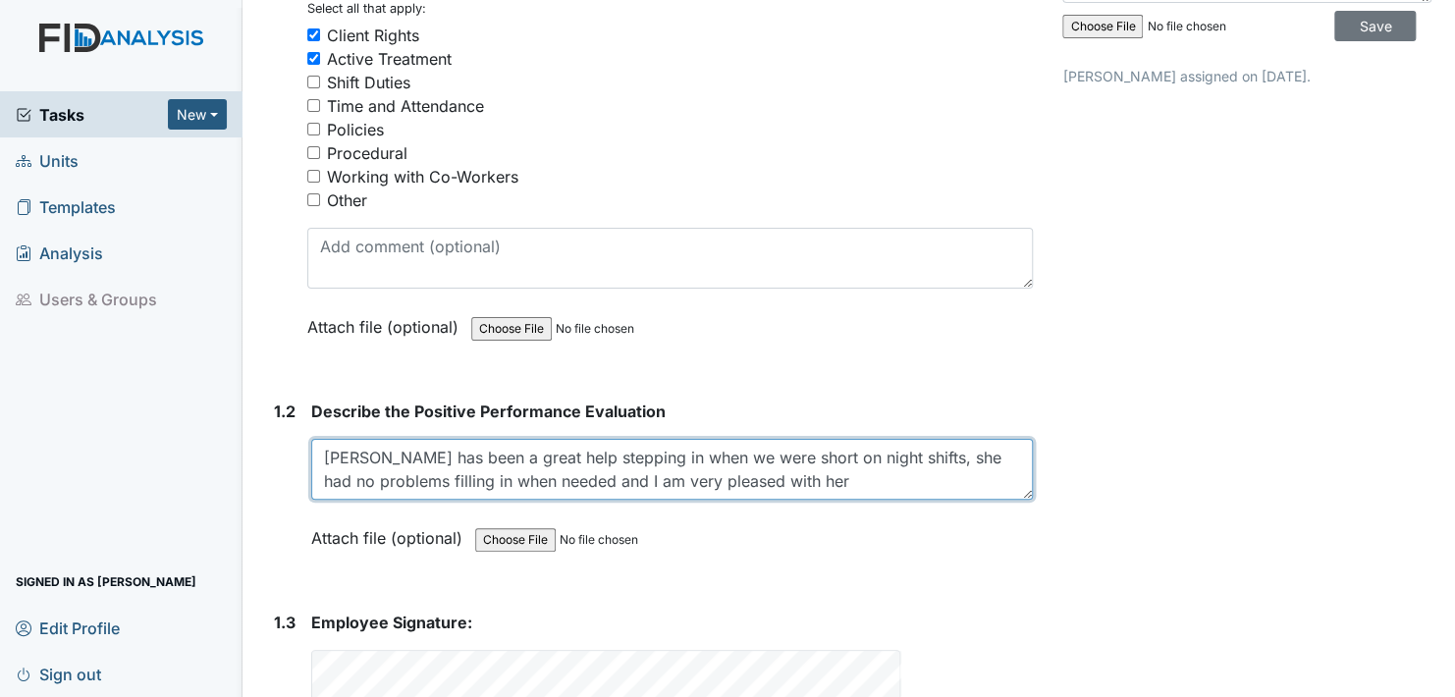
click at [794, 476] on textarea "Shirley has been a great help stepping in when we were short on night shifts, s…" at bounding box center [672, 469] width 722 height 61
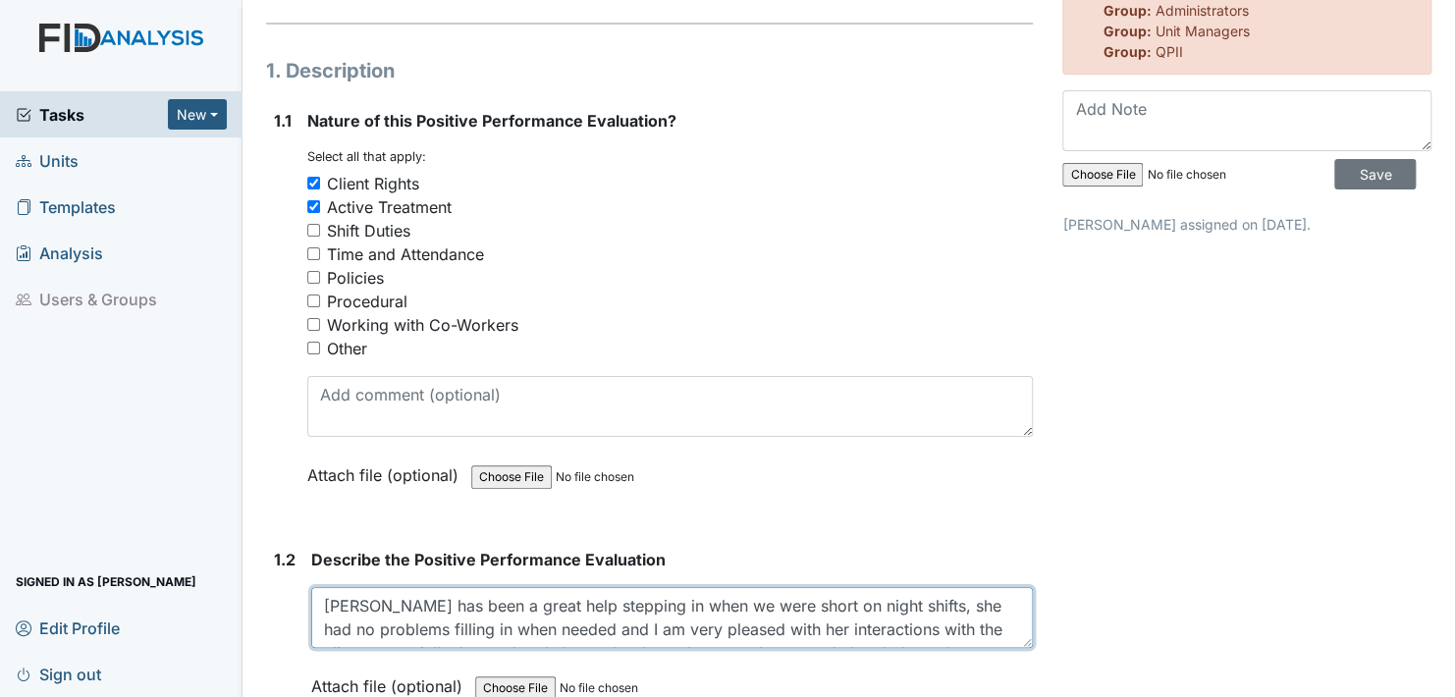
scroll to position [0, 0]
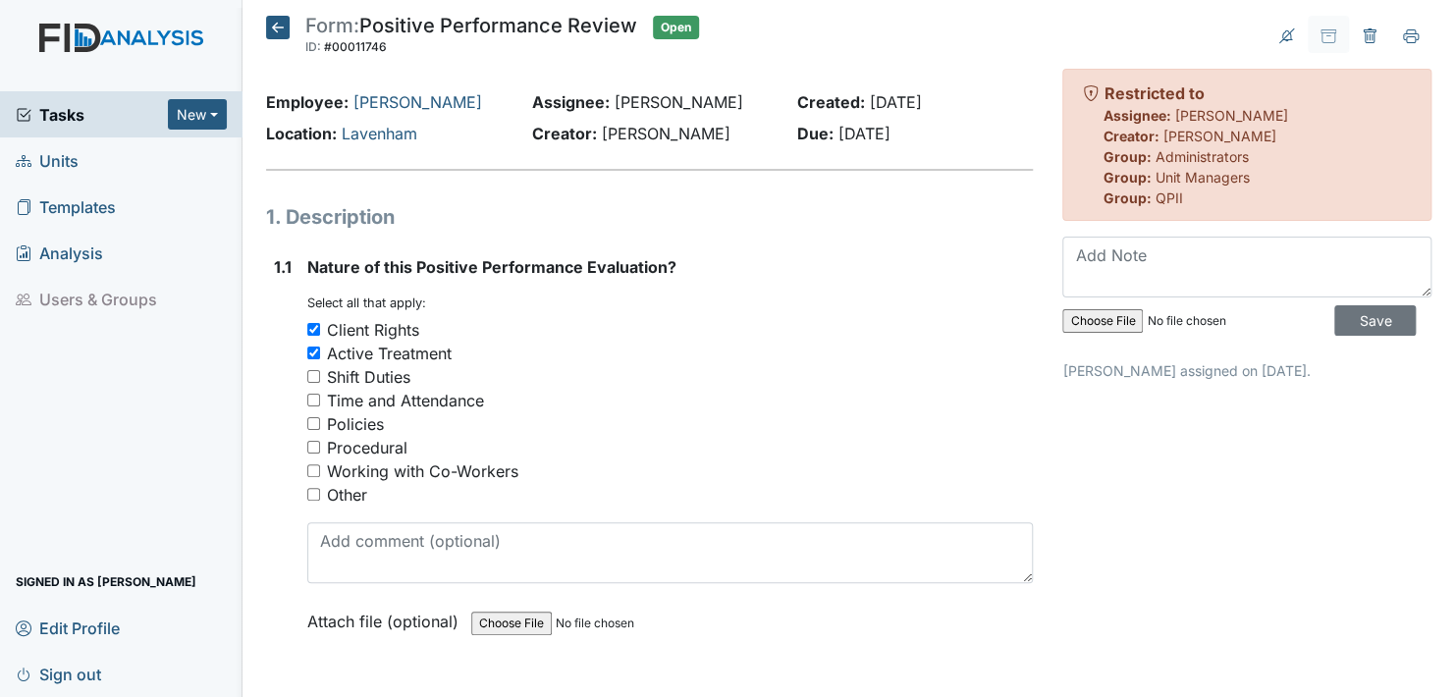
type textarea "Shirley has been a great help stepping in when we were short on night shifts, s…"
click at [311, 373] on input "Shift Duties" at bounding box center [313, 376] width 13 height 13
checkbox input "true"
click at [311, 492] on input "Other" at bounding box center [313, 494] width 13 height 13
checkbox input "true"
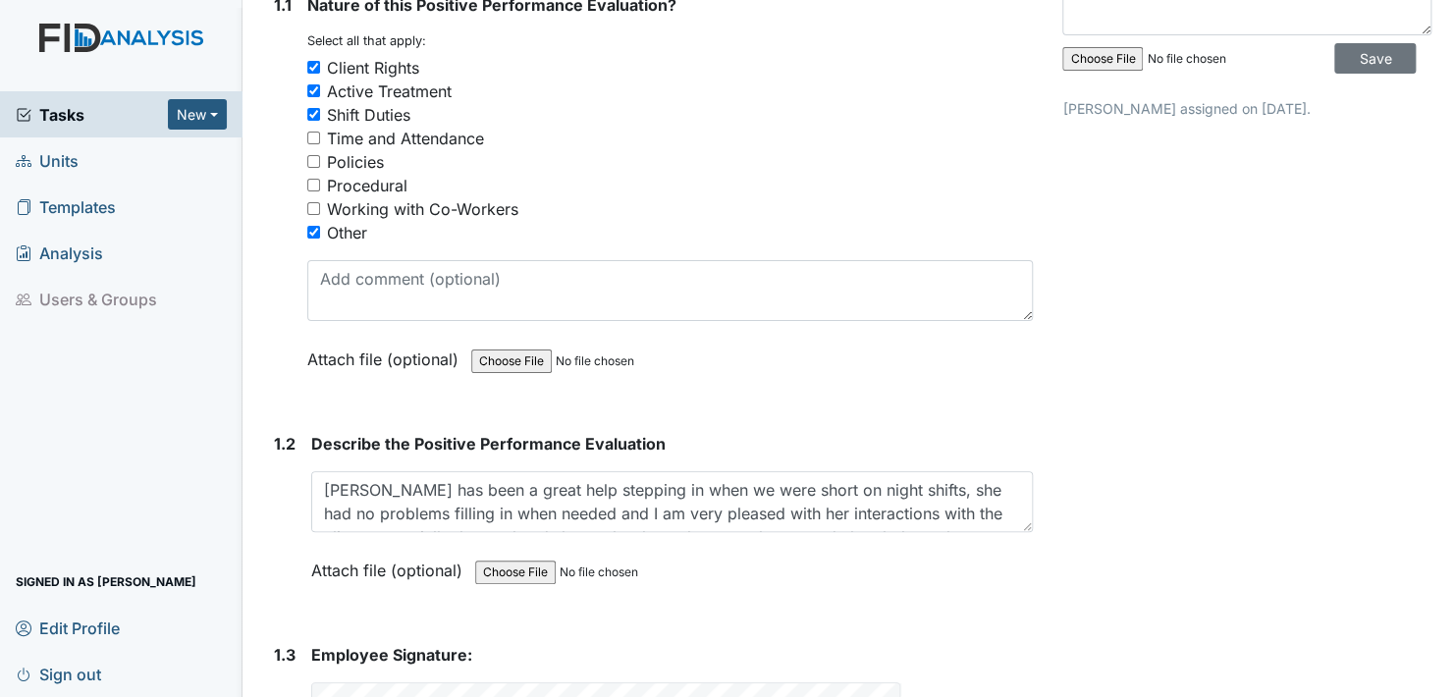
scroll to position [461, 0]
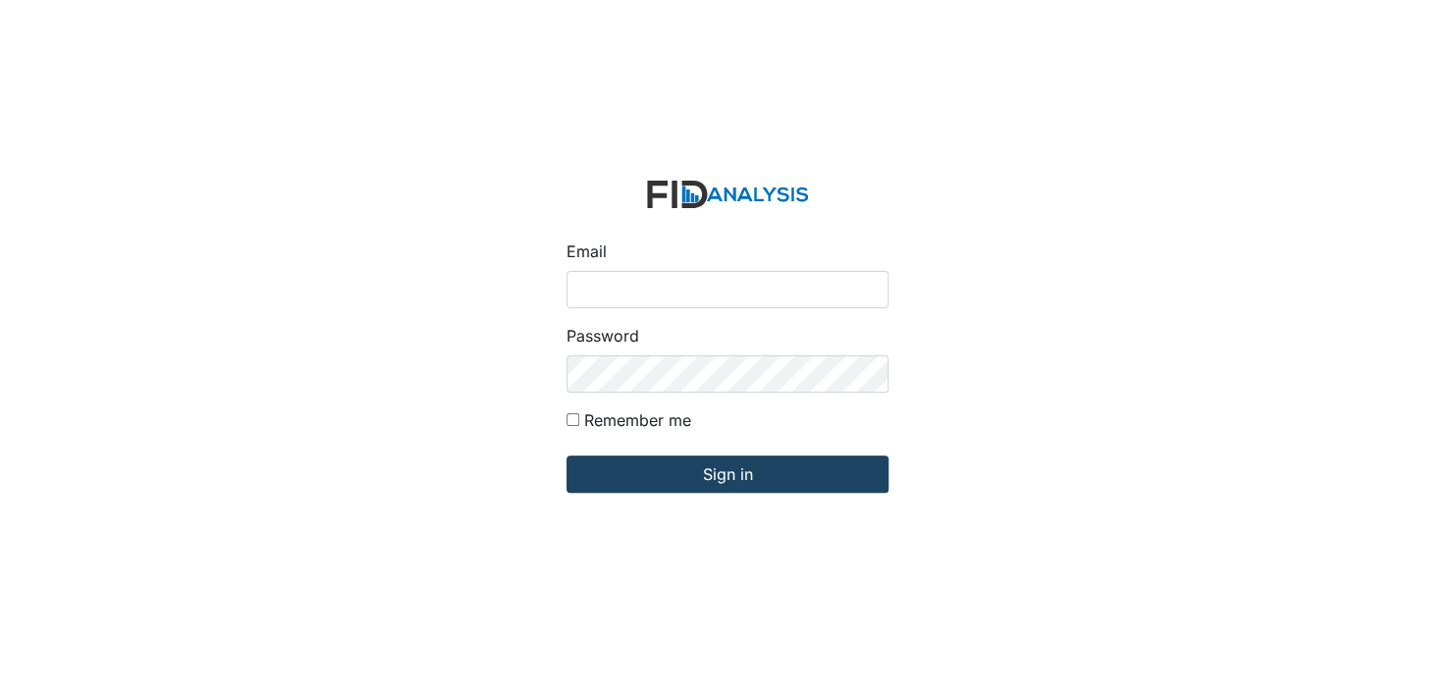
type input "[EMAIL_ADDRESS][DOMAIN_NAME]"
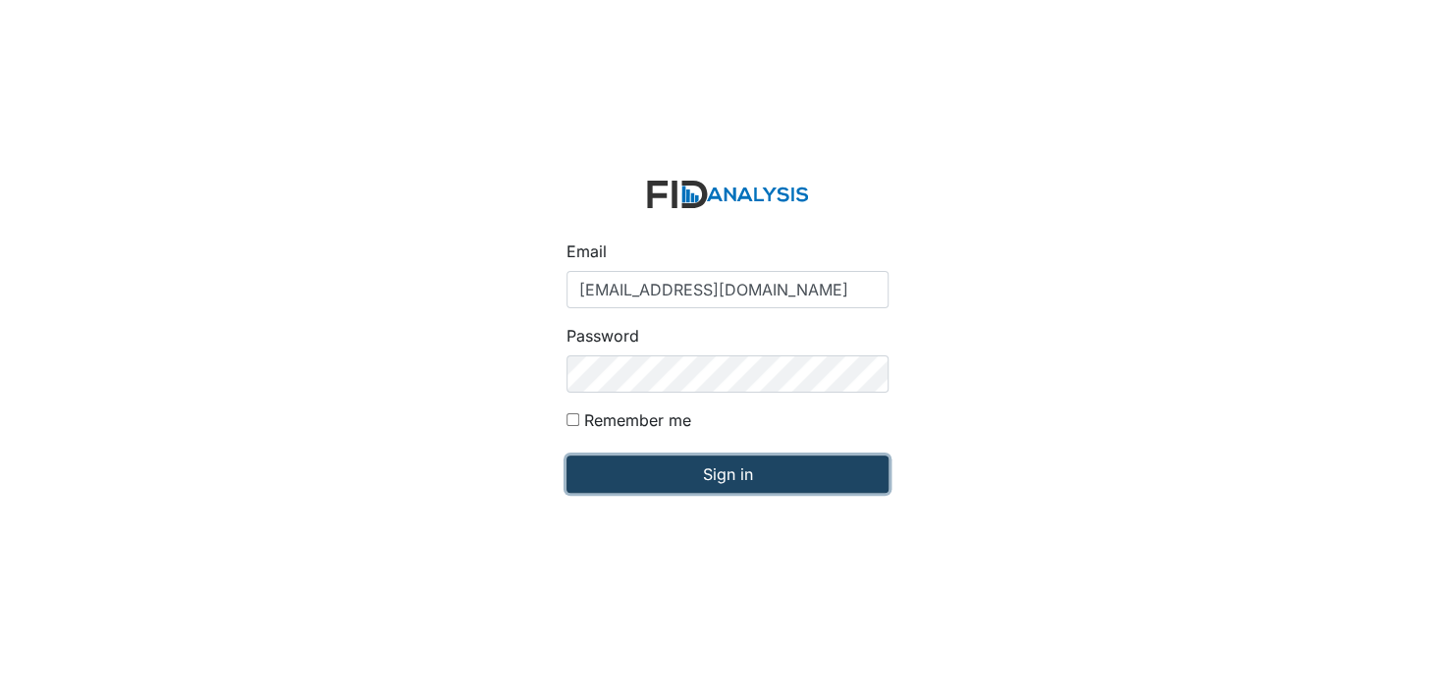
click at [700, 474] on input "Sign in" at bounding box center [728, 474] width 322 height 37
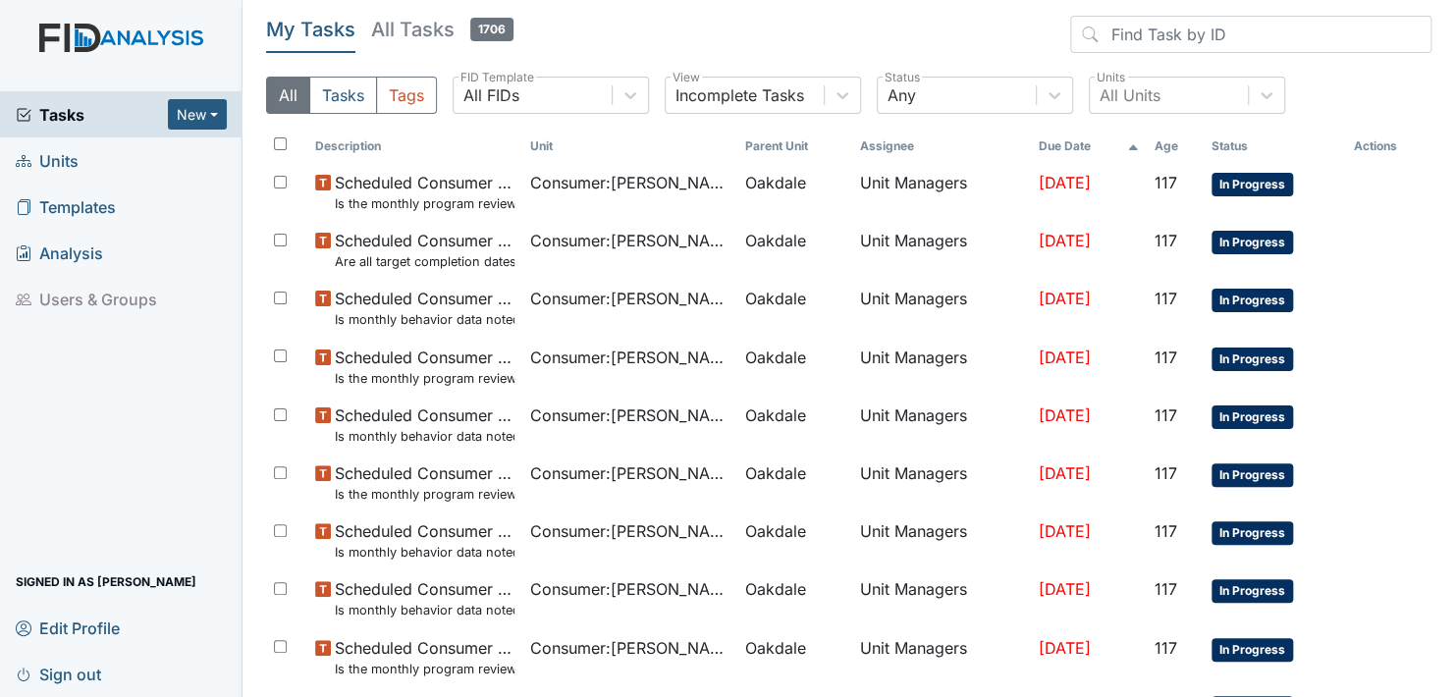
click at [50, 152] on span "Units" at bounding box center [47, 160] width 63 height 30
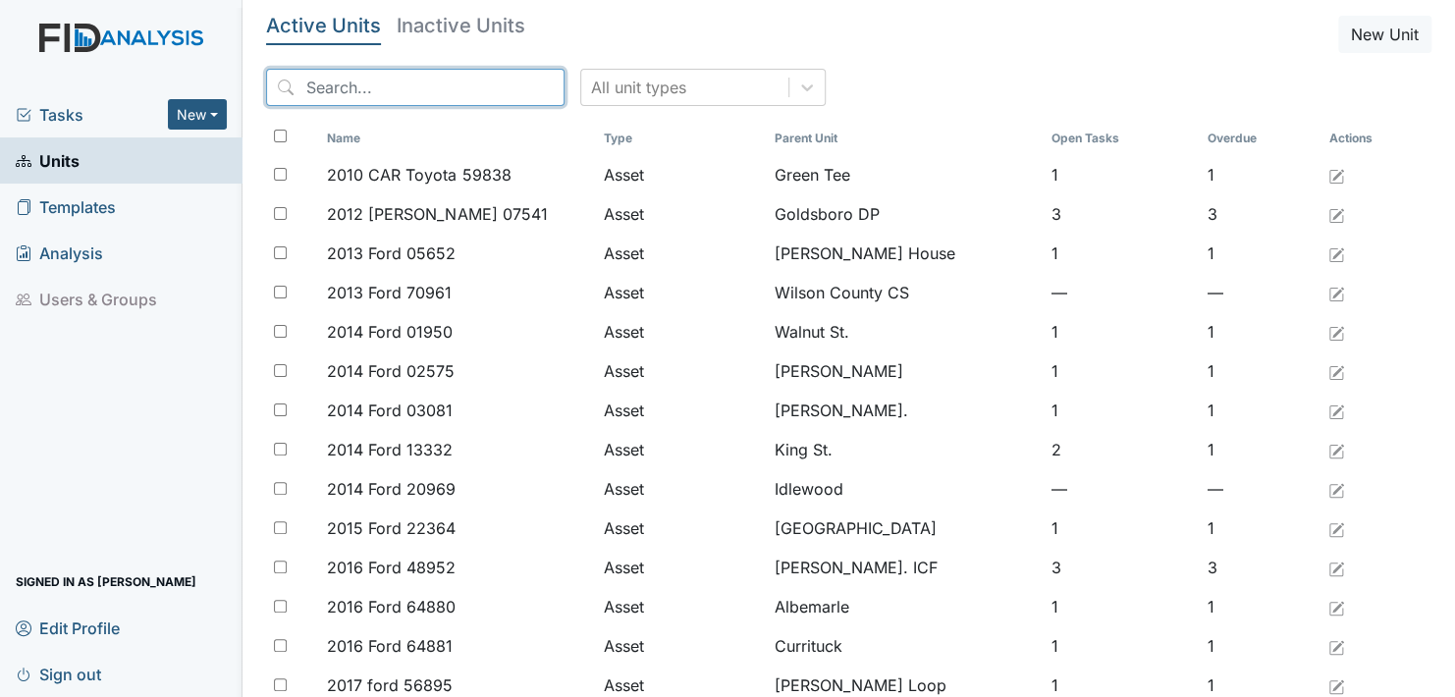
click at [414, 93] on input "search" at bounding box center [415, 87] width 299 height 37
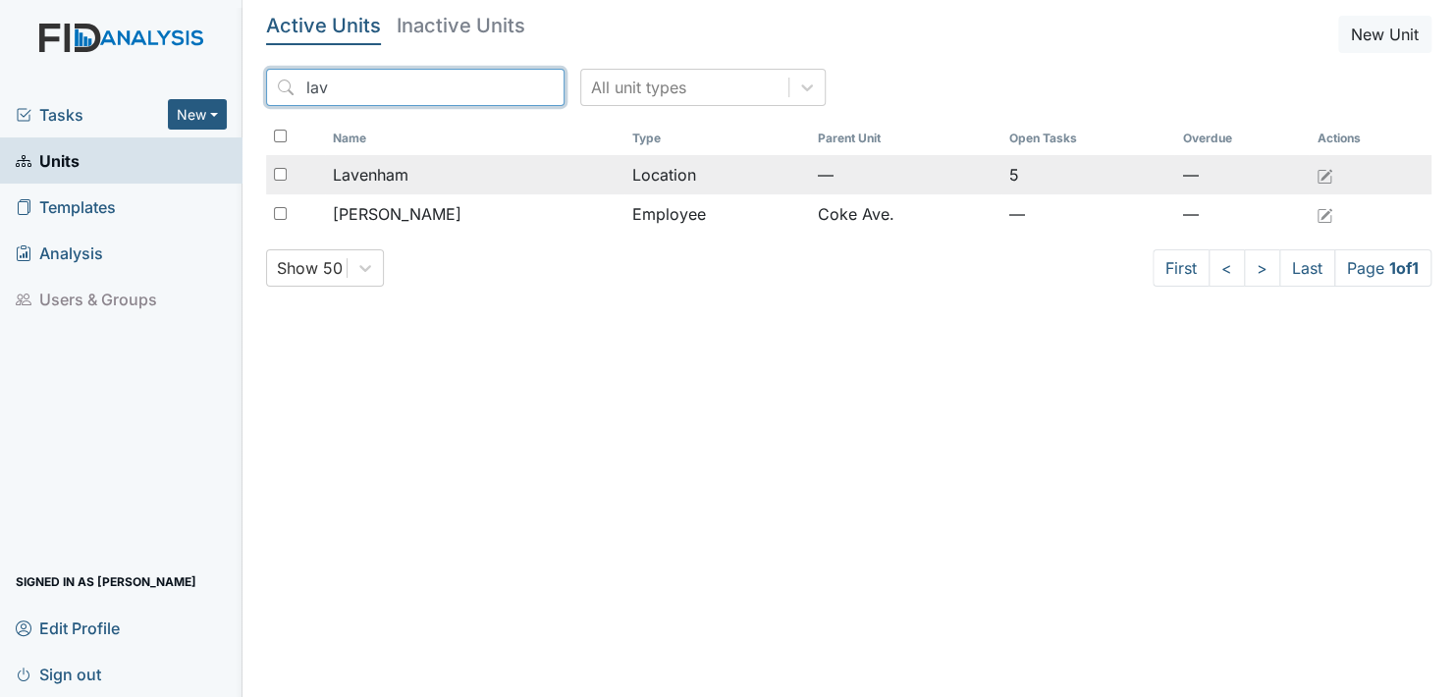
type input "lav"
click at [381, 174] on span "Lavenham" at bounding box center [371, 175] width 76 height 24
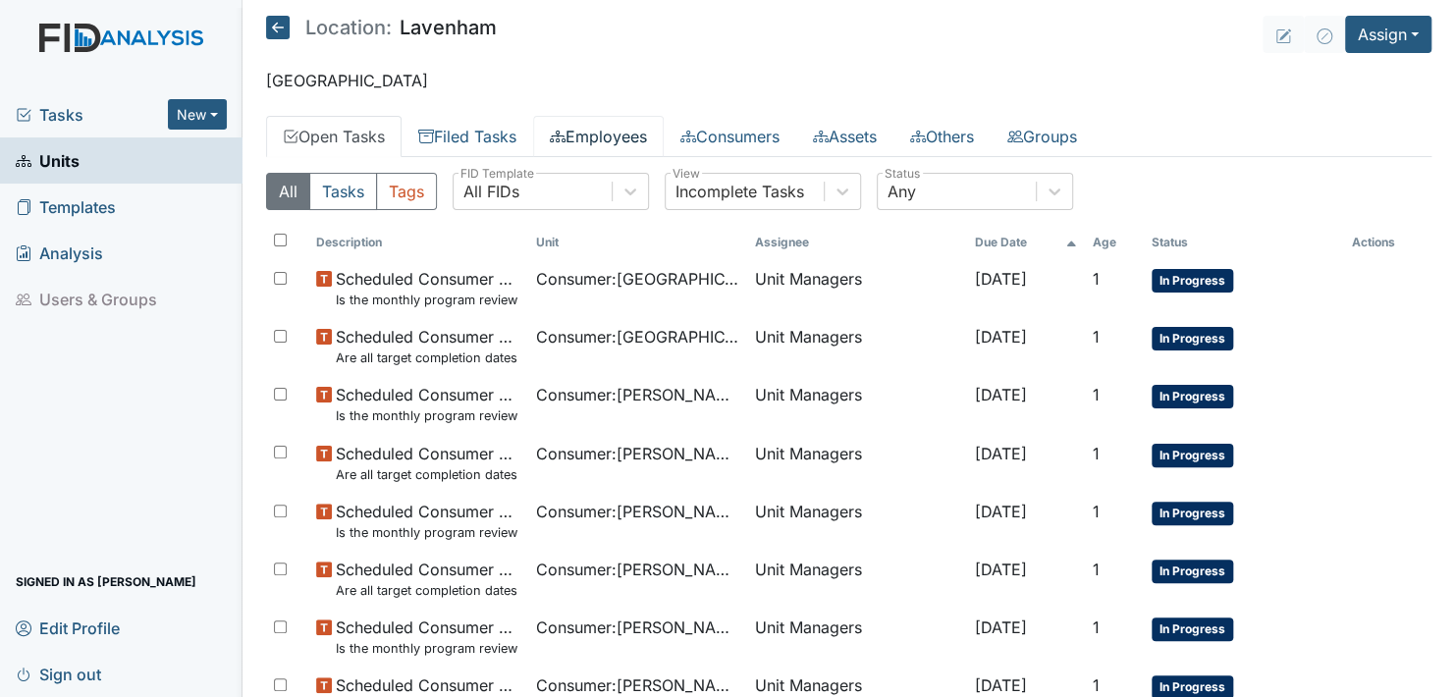
click at [610, 131] on link "Employees" at bounding box center [598, 136] width 131 height 41
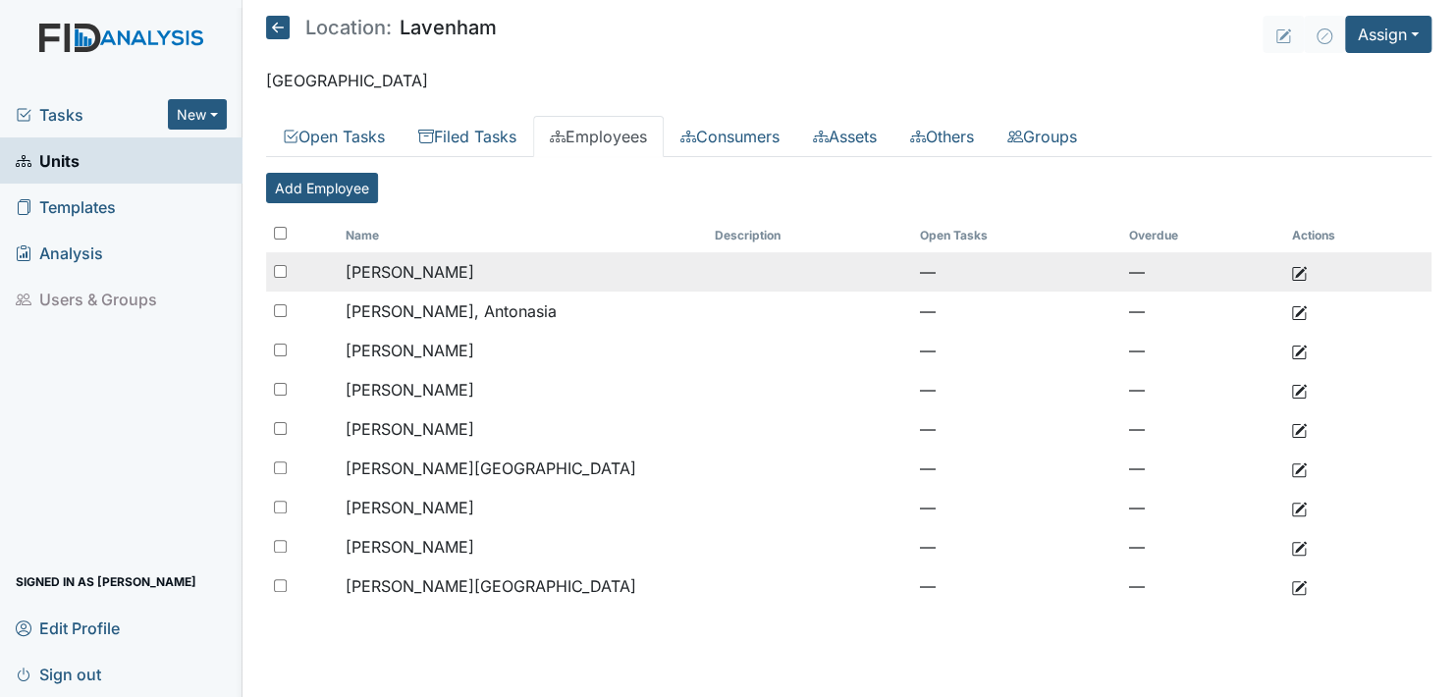
click at [457, 265] on span "[PERSON_NAME]" at bounding box center [410, 272] width 129 height 20
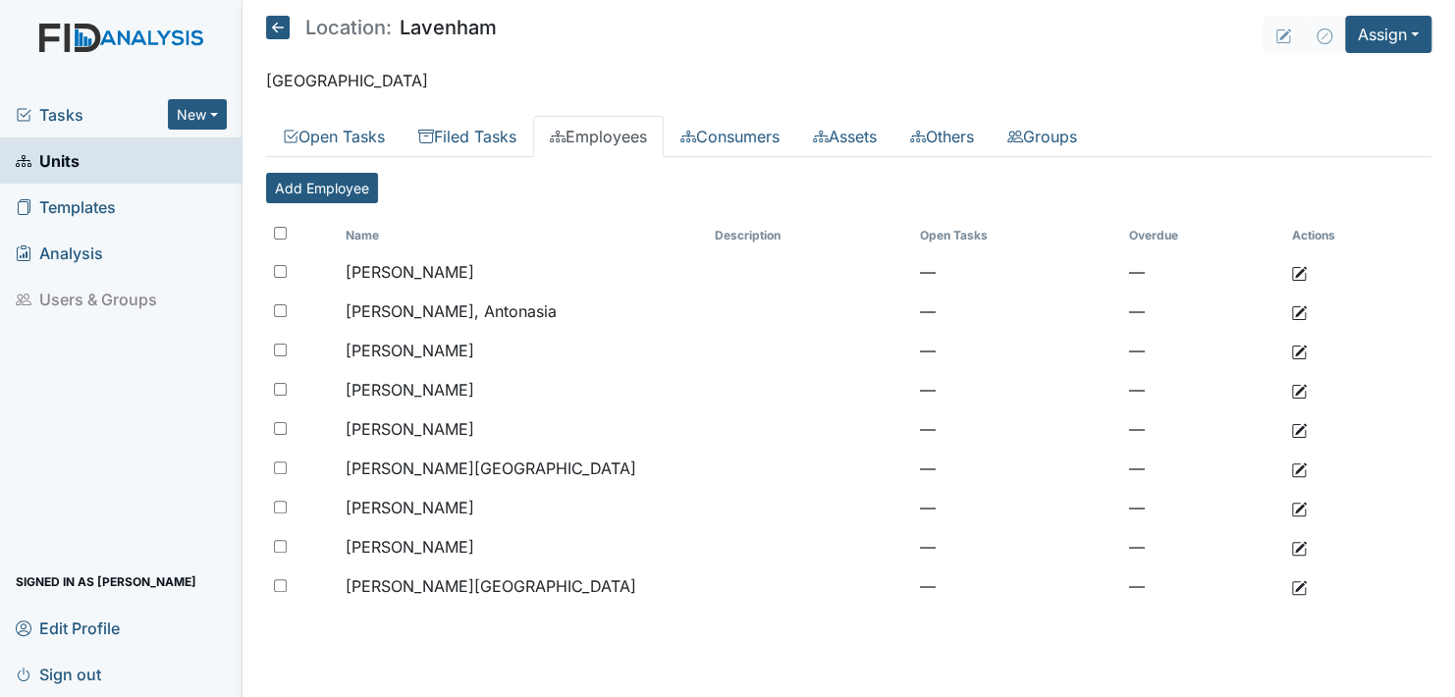
click at [605, 129] on link "Employees" at bounding box center [598, 136] width 131 height 41
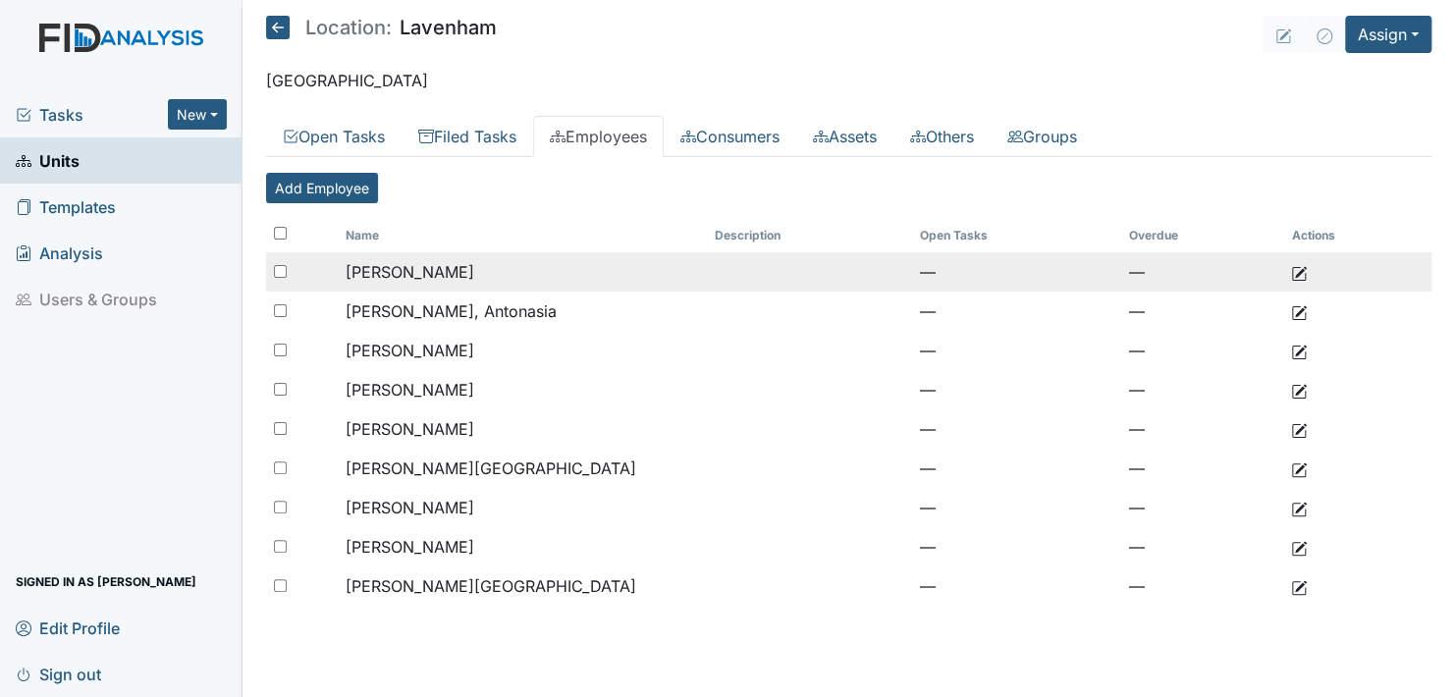
click at [441, 266] on span "[PERSON_NAME]" at bounding box center [410, 272] width 129 height 20
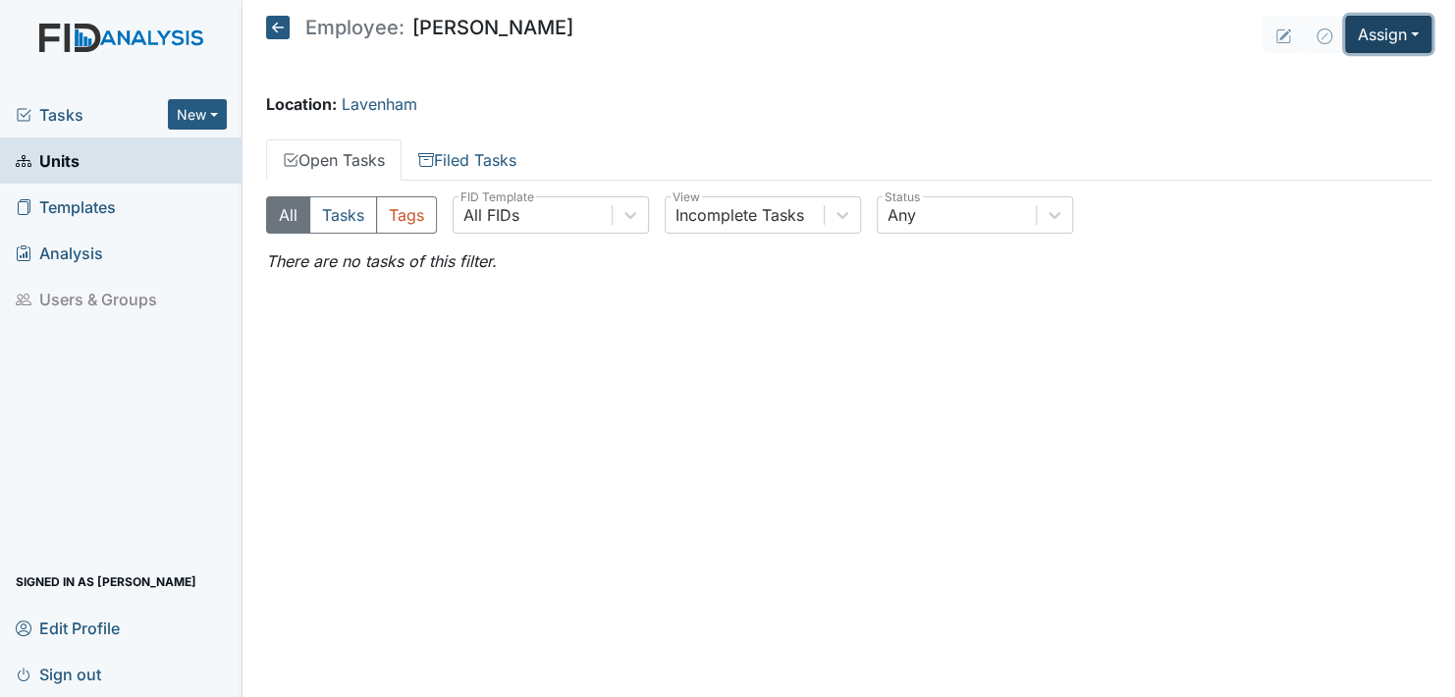
click at [1415, 23] on button "Assign" at bounding box center [1388, 34] width 86 height 37
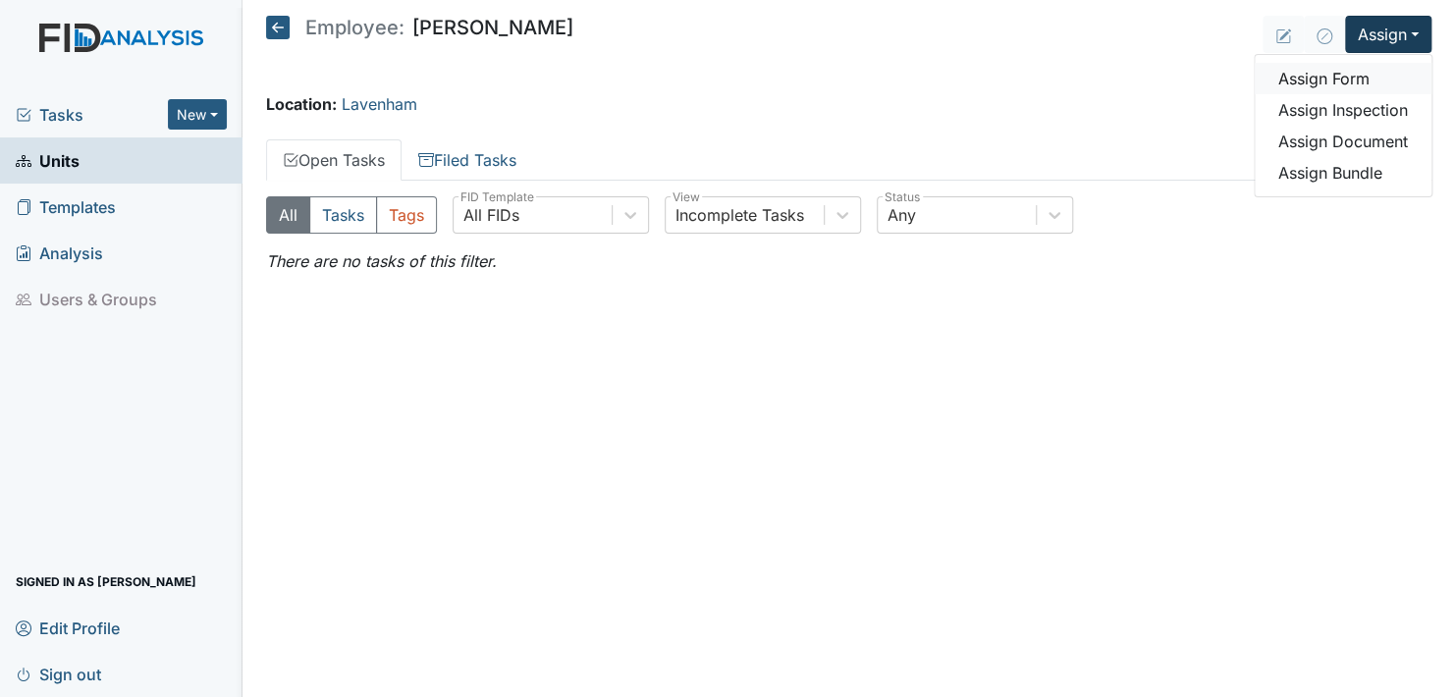
click at [1344, 73] on link "Assign Form" at bounding box center [1343, 78] width 177 height 31
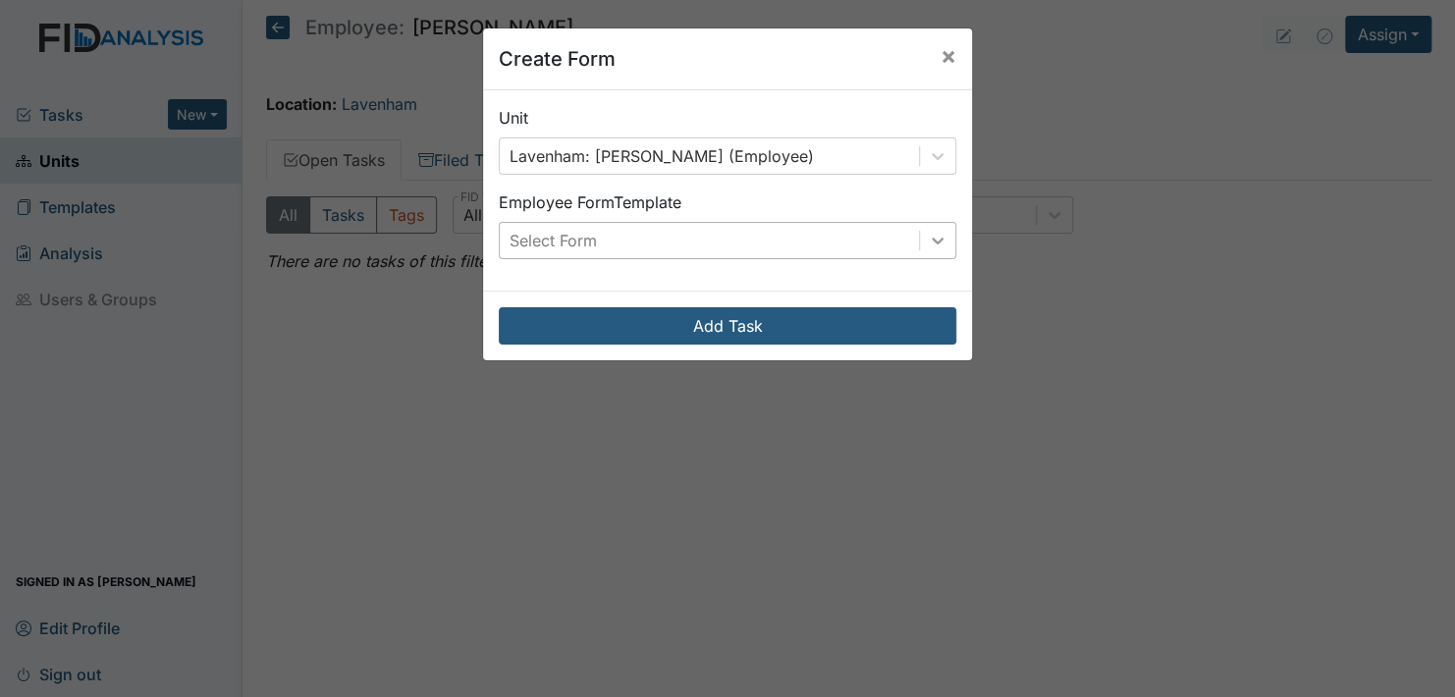
click at [930, 231] on icon at bounding box center [938, 241] width 20 height 20
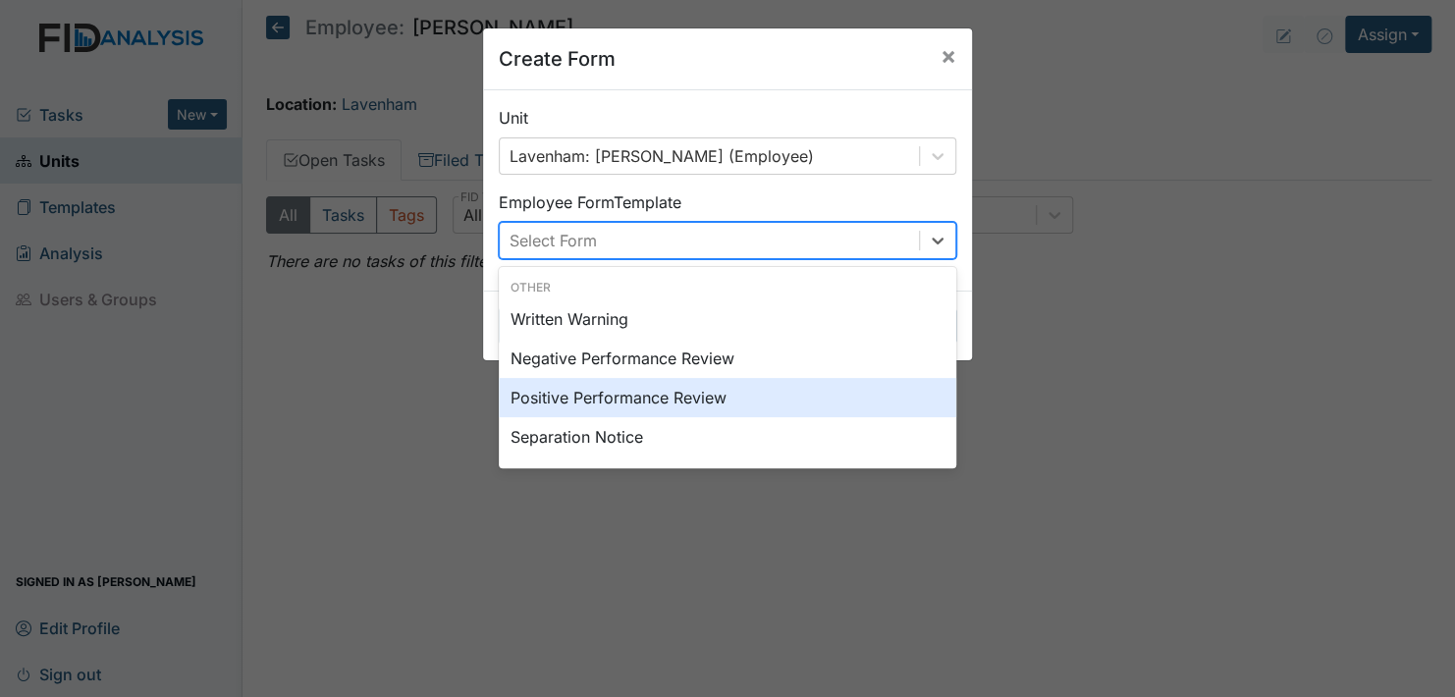
click at [586, 397] on div "Positive Performance Review" at bounding box center [728, 397] width 458 height 39
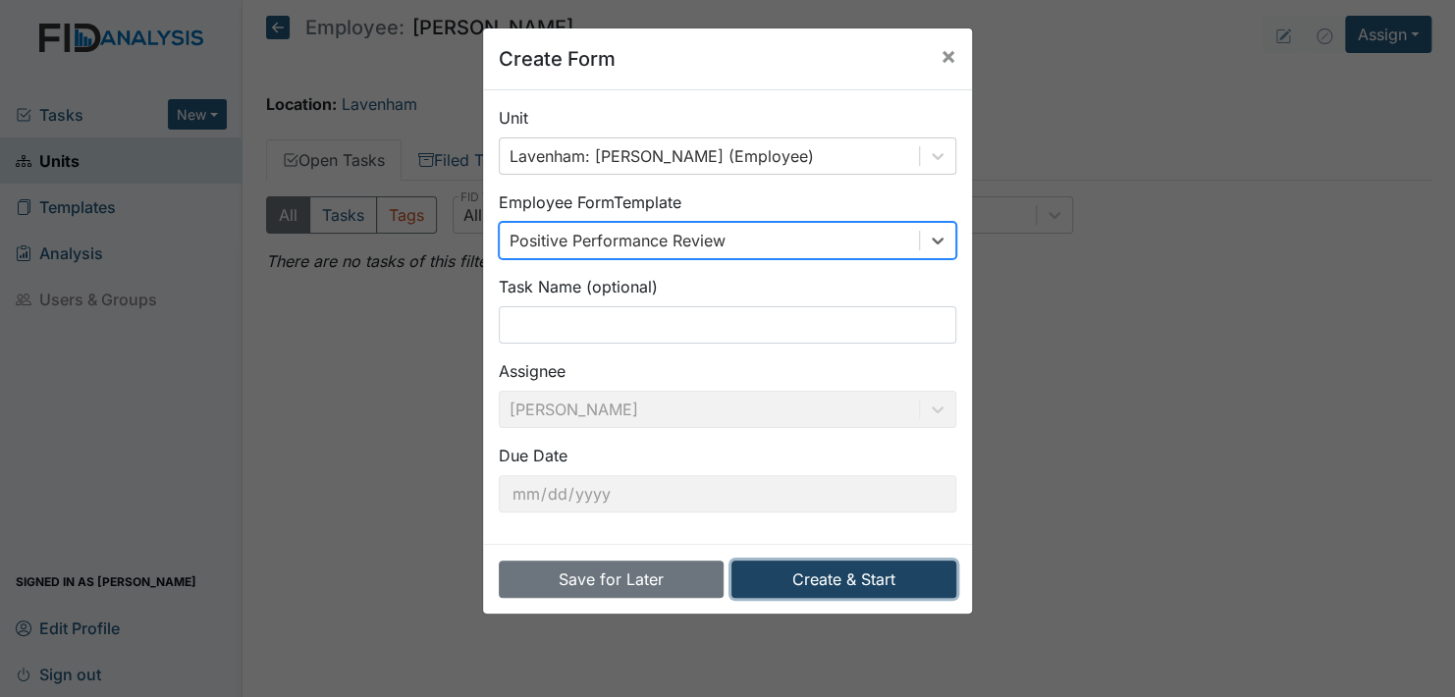
click at [816, 572] on button "Create & Start" at bounding box center [844, 579] width 225 height 37
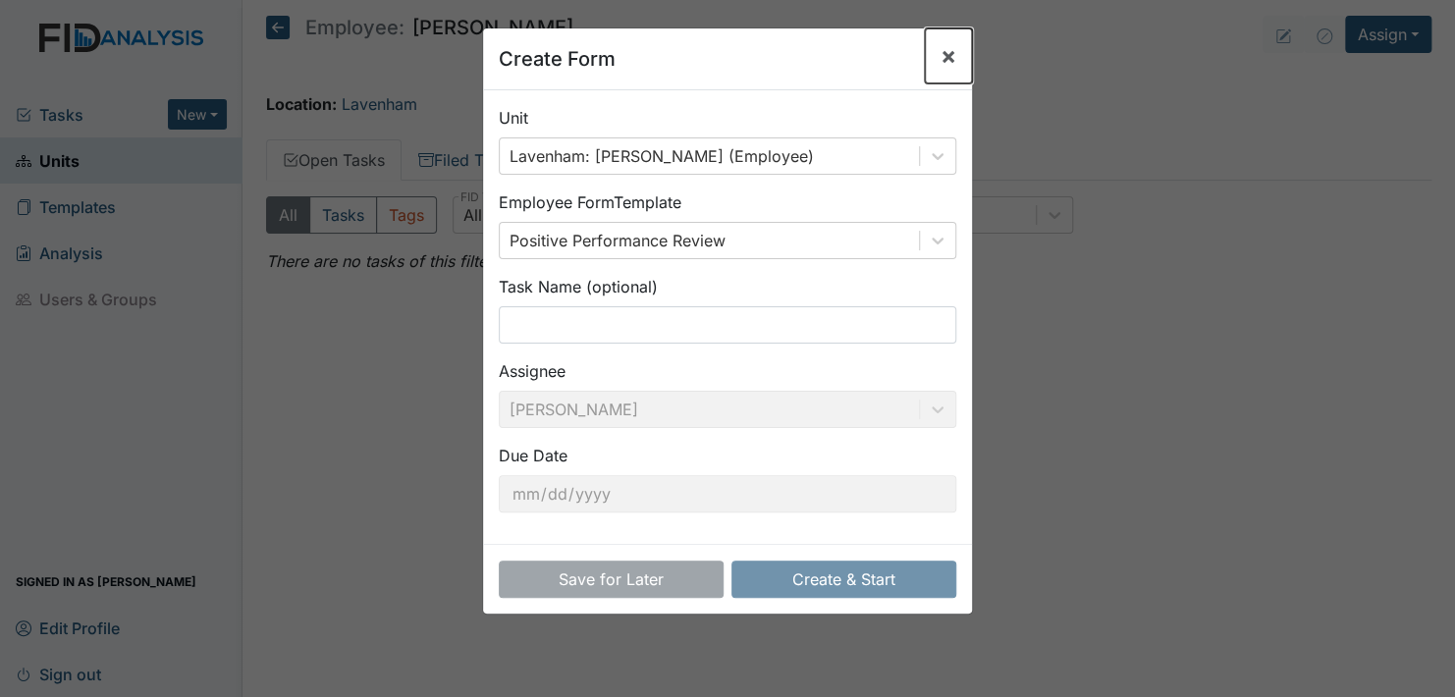
click at [941, 52] on span "×" at bounding box center [949, 55] width 16 height 28
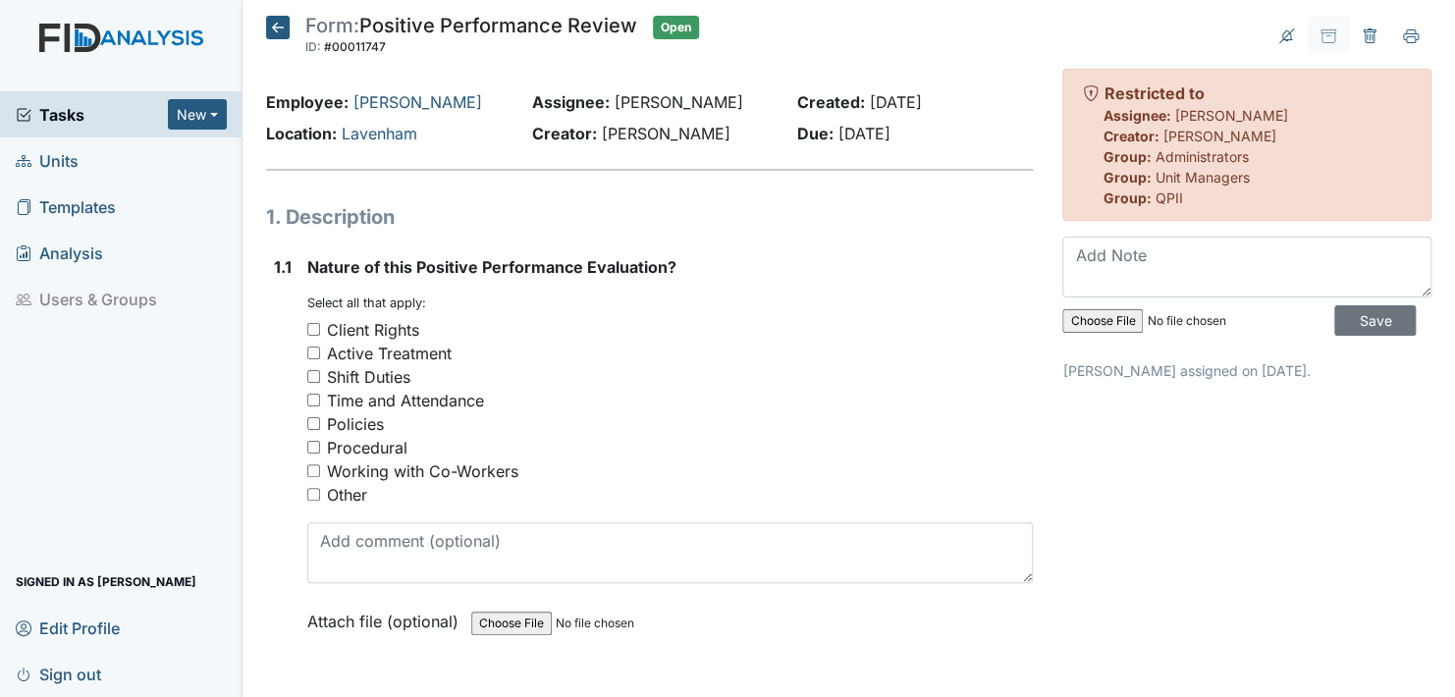
drag, startPoint x: 311, startPoint y: 320, endPoint x: 312, endPoint y: 338, distance: 17.7
click at [311, 321] on div "Client Rights" at bounding box center [670, 330] width 726 height 24
click at [312, 324] on input "Client Rights" at bounding box center [313, 329] width 13 height 13
checkbox input "true"
click at [313, 372] on input "Shift Duties" at bounding box center [313, 376] width 13 height 13
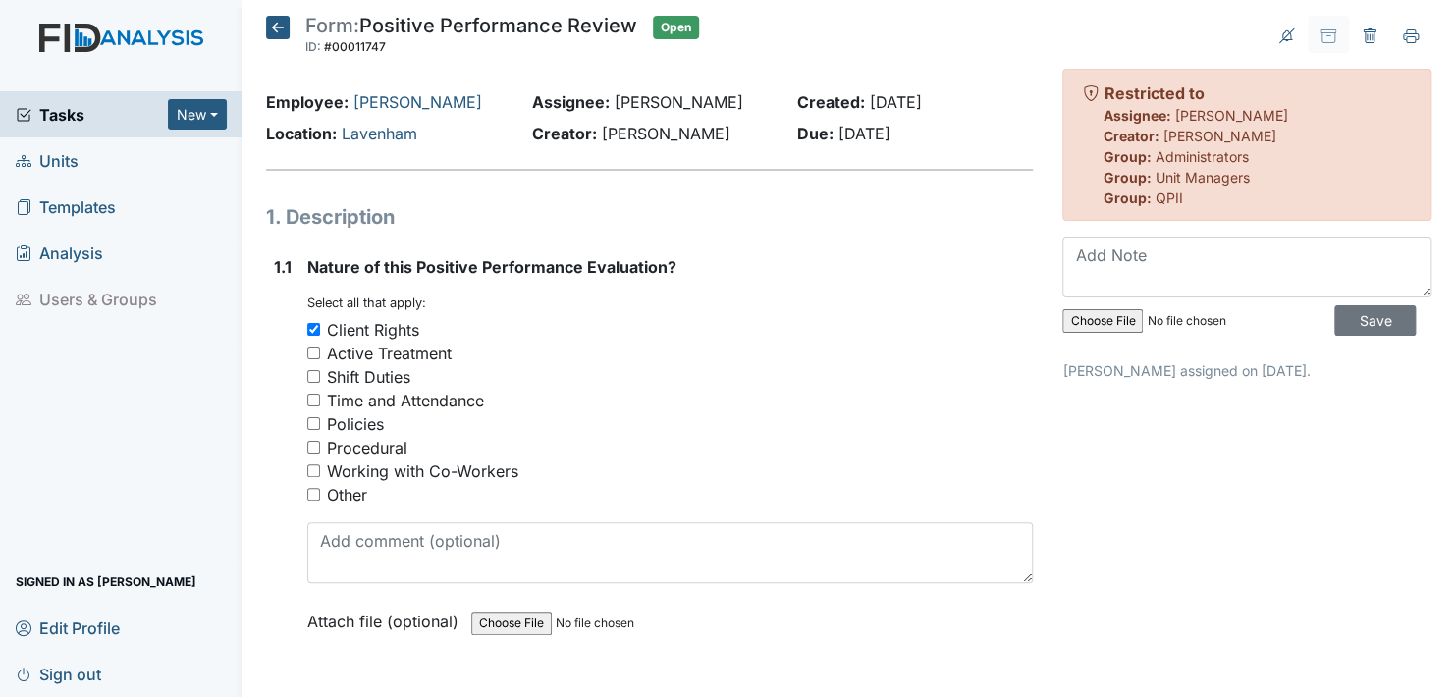
checkbox input "true"
drag, startPoint x: 312, startPoint y: 491, endPoint x: 324, endPoint y: 503, distance: 16.7
click at [312, 492] on input "Other" at bounding box center [313, 494] width 13 height 13
checkbox input "true"
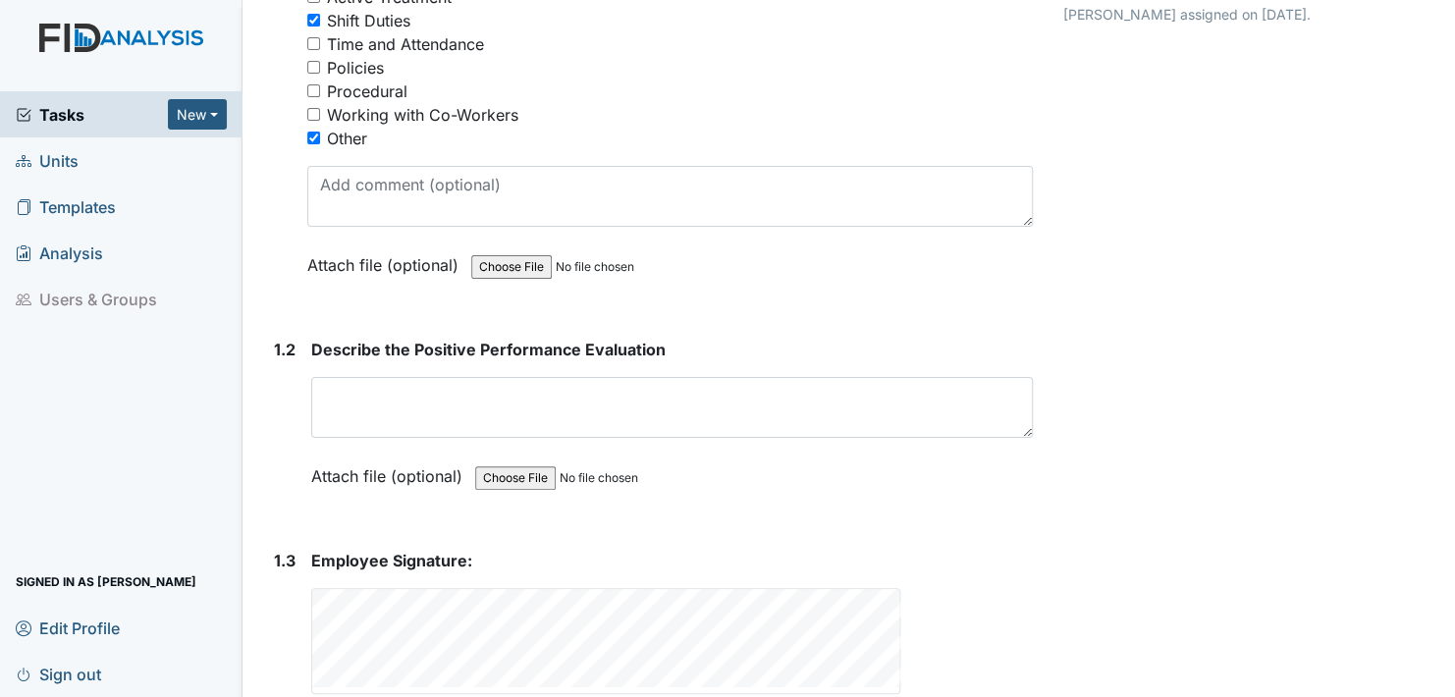
scroll to position [393, 0]
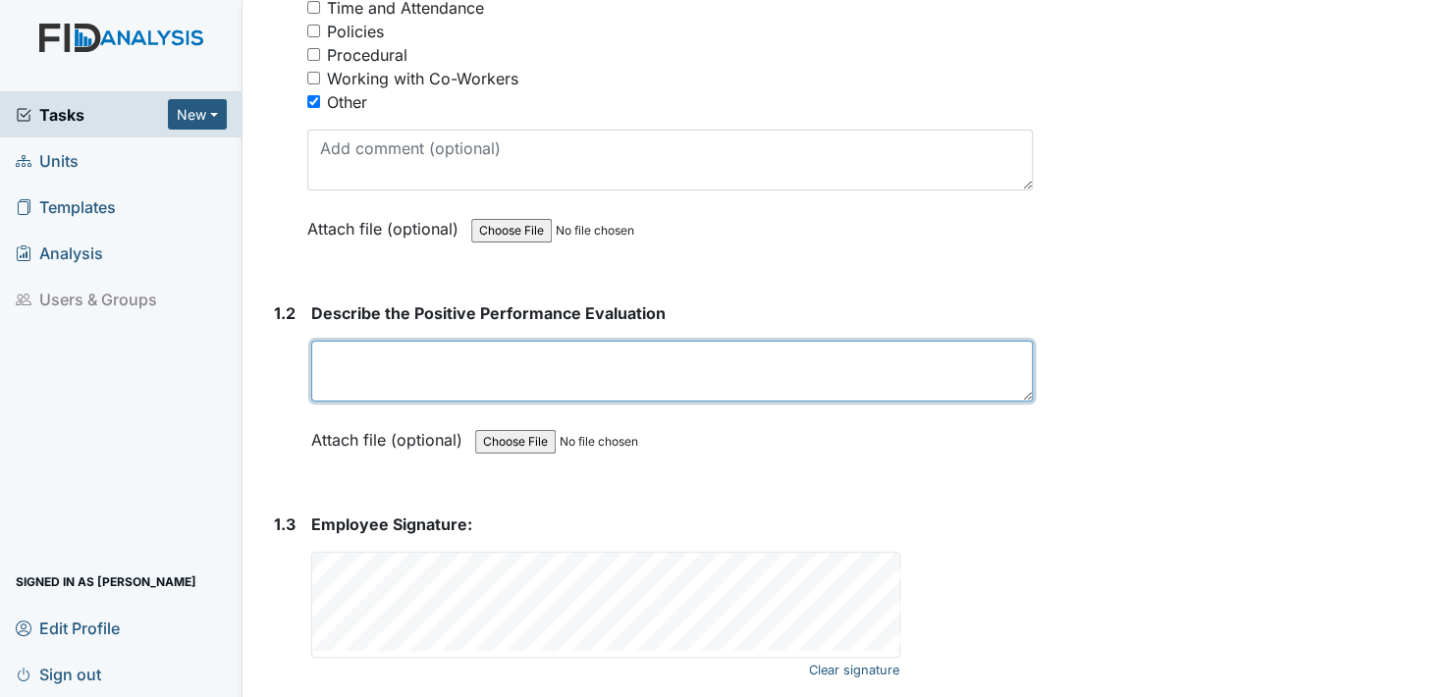
click at [339, 365] on textarea at bounding box center [672, 371] width 722 height 61
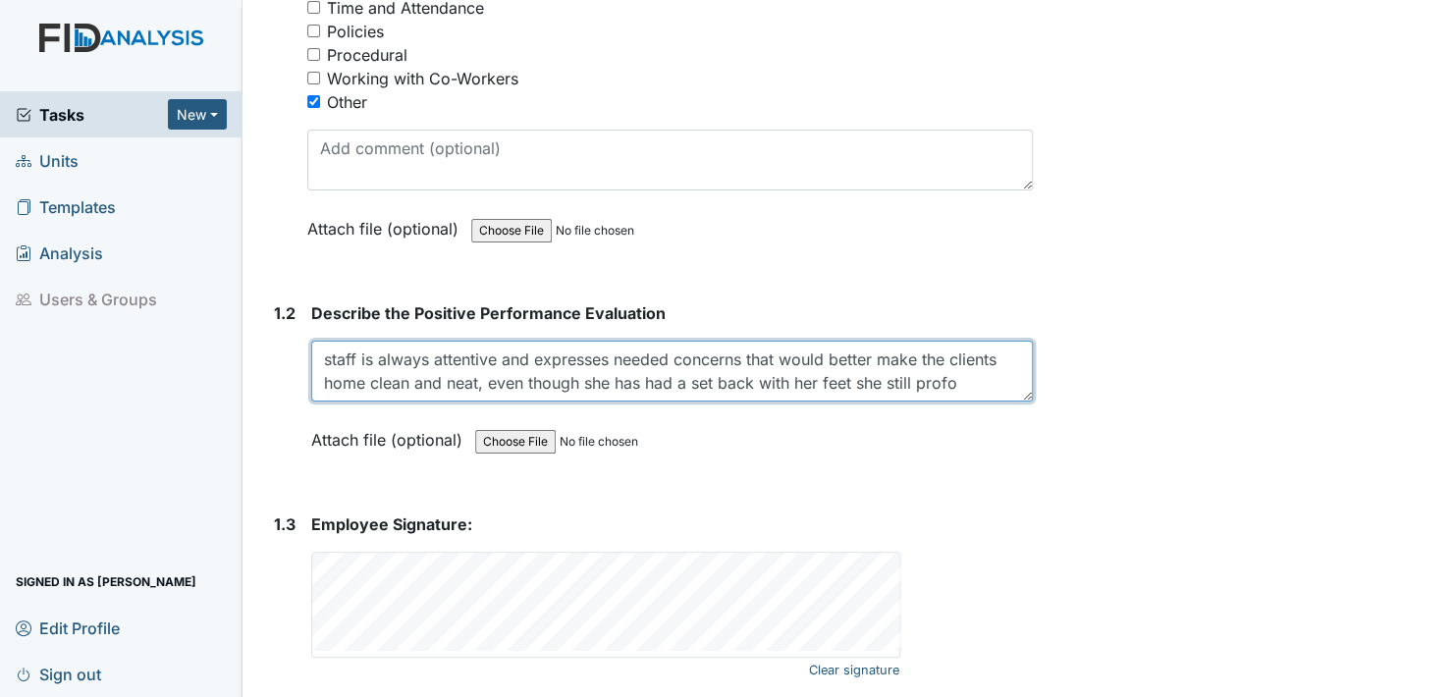
scroll to position [16, 0]
click at [411, 393] on textarea "staff is always attentive and expresses needed concerns that would better make …" at bounding box center [672, 371] width 722 height 61
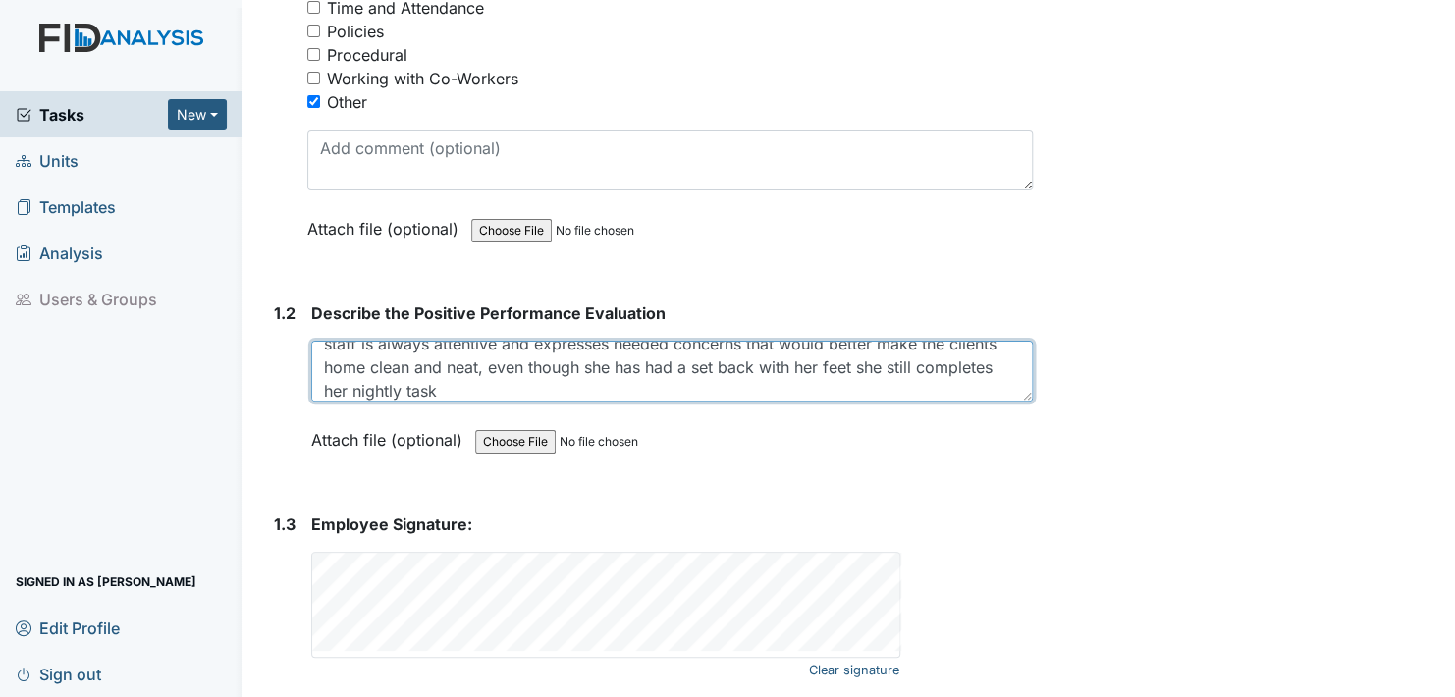
click at [523, 391] on textarea "staff is always attentive and expresses needed concerns that would better make …" at bounding box center [672, 371] width 722 height 61
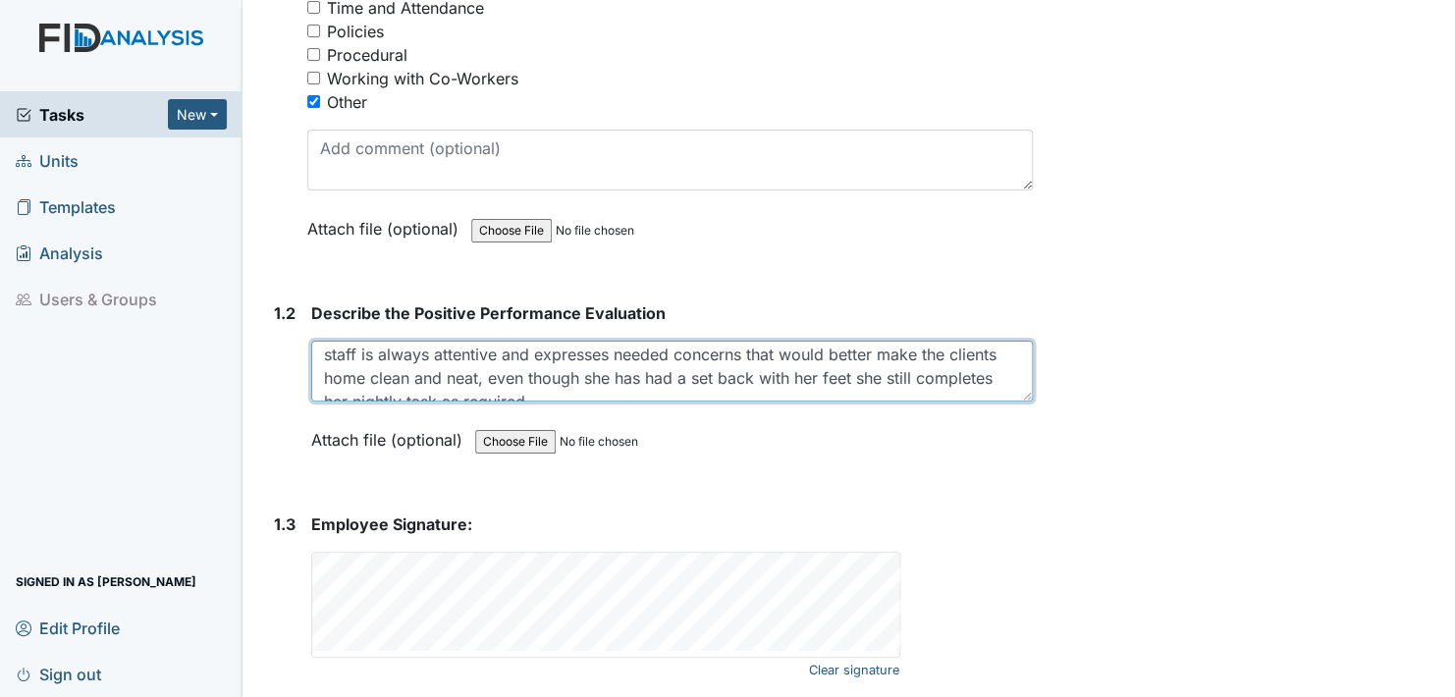
scroll to position [0, 0]
type textarea "staff is always attentive and expresses needed concerns that would better make …"
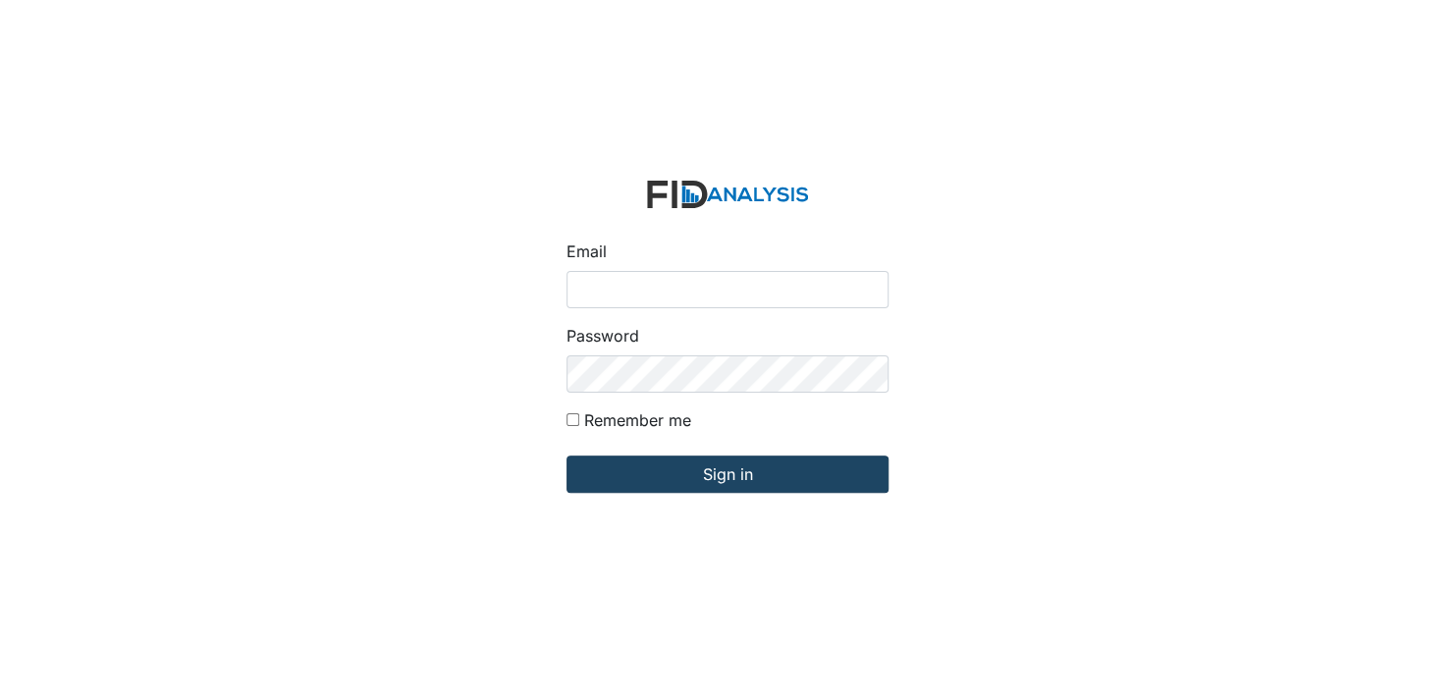
type input "[EMAIL_ADDRESS][DOMAIN_NAME]"
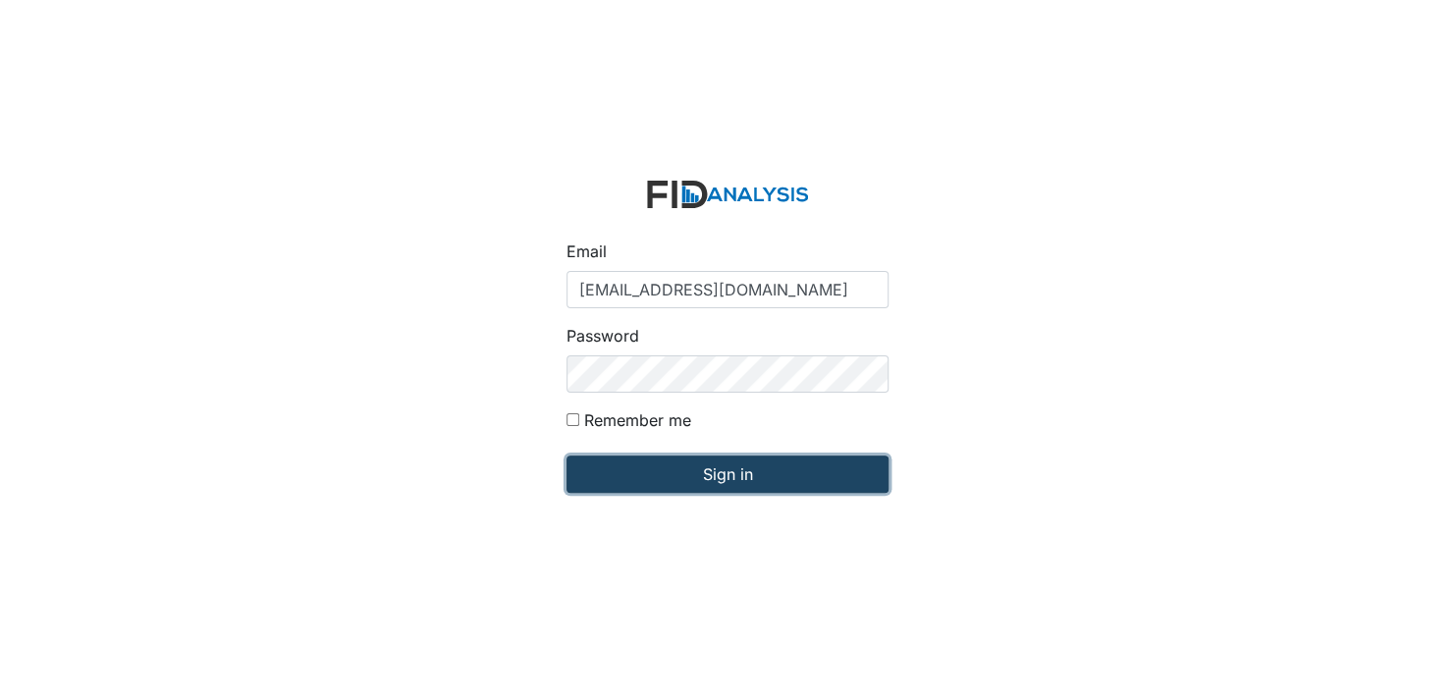
click at [732, 479] on input "Sign in" at bounding box center [728, 474] width 322 height 37
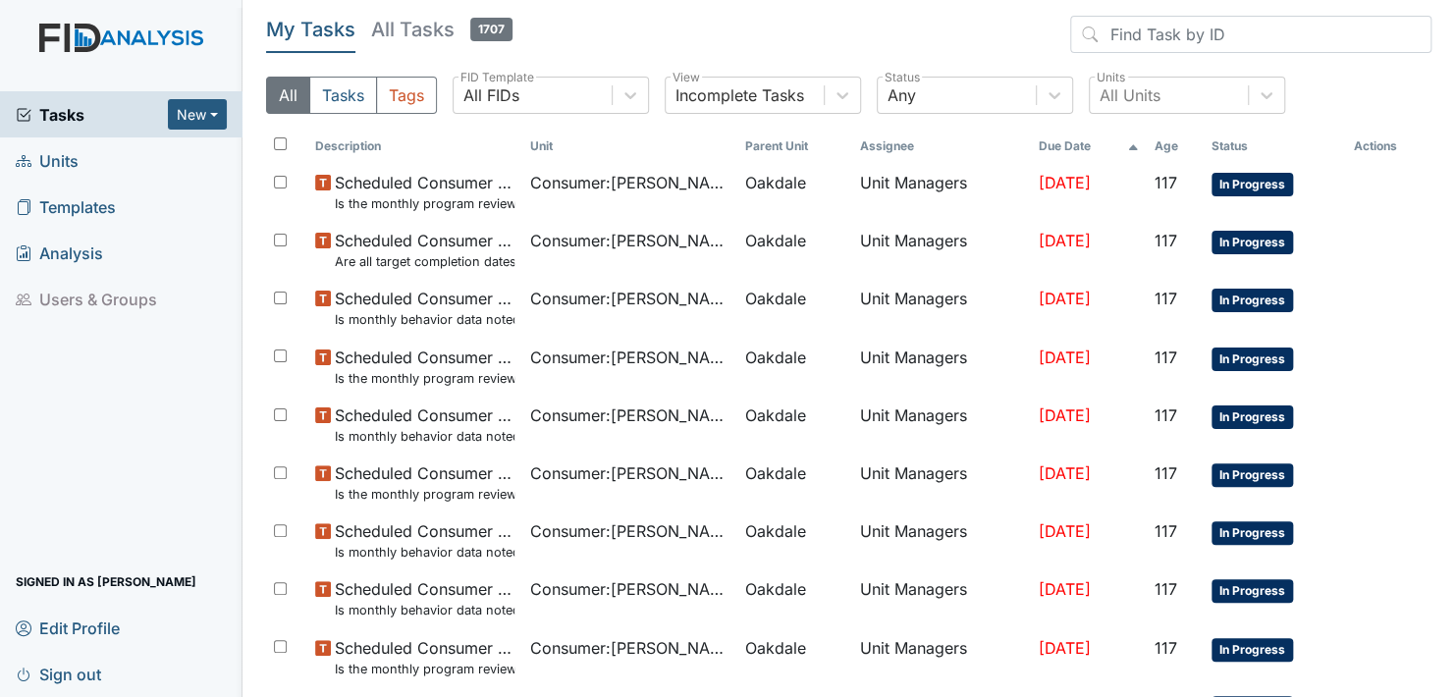
click at [56, 159] on span "Units" at bounding box center [47, 160] width 63 height 30
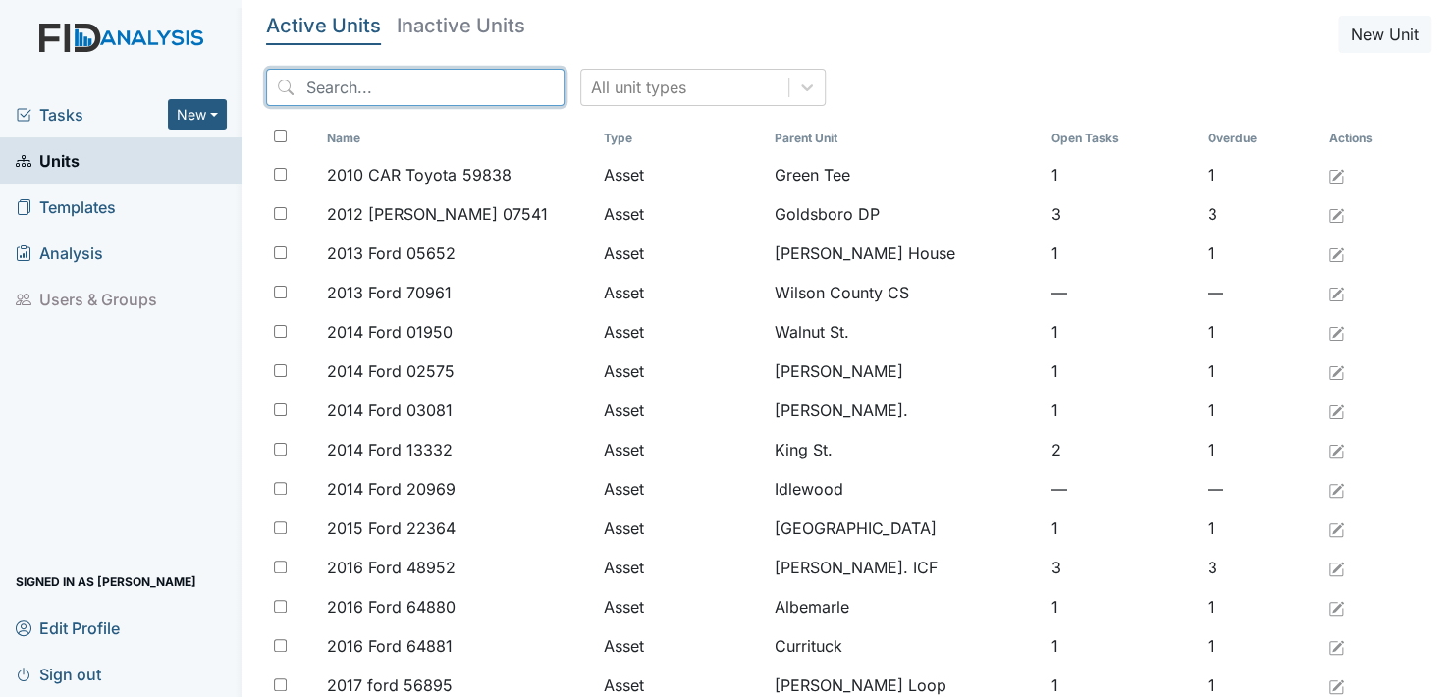
click at [414, 77] on input "search" at bounding box center [415, 87] width 299 height 37
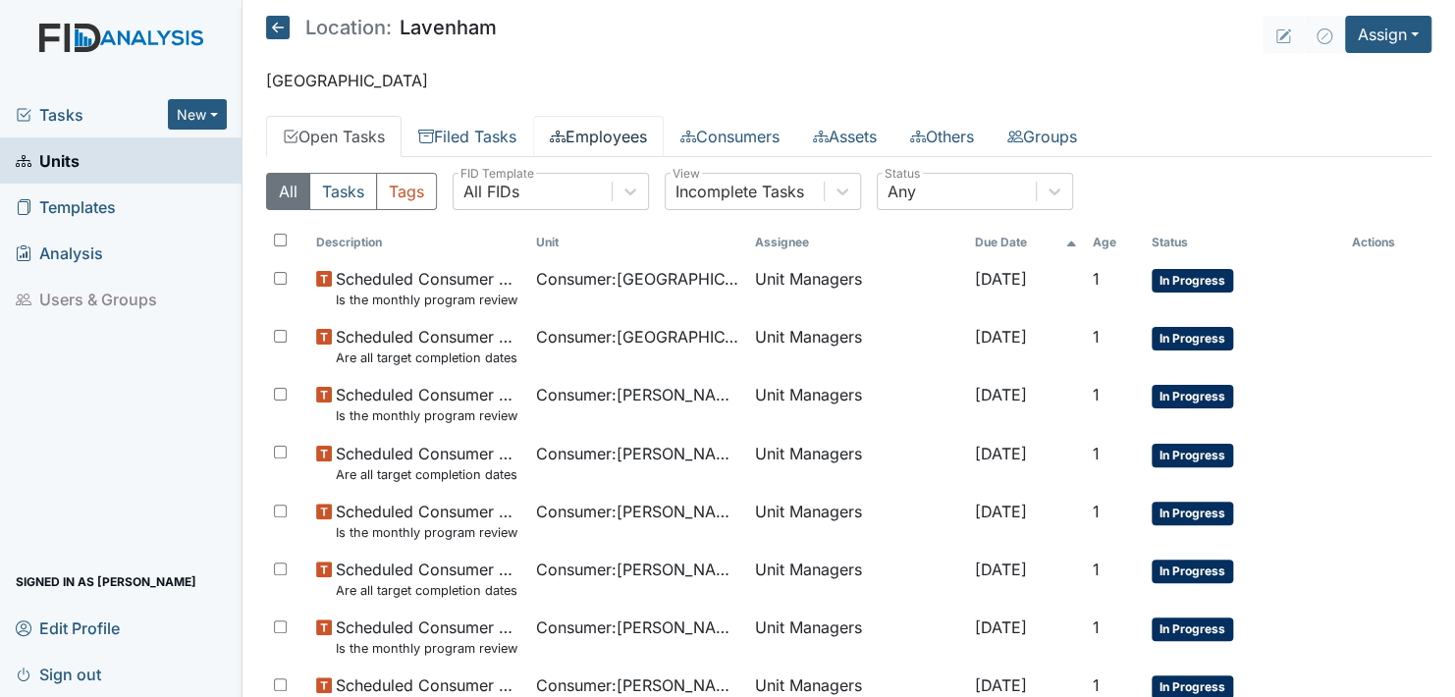
click at [588, 126] on link "Employees" at bounding box center [598, 136] width 131 height 41
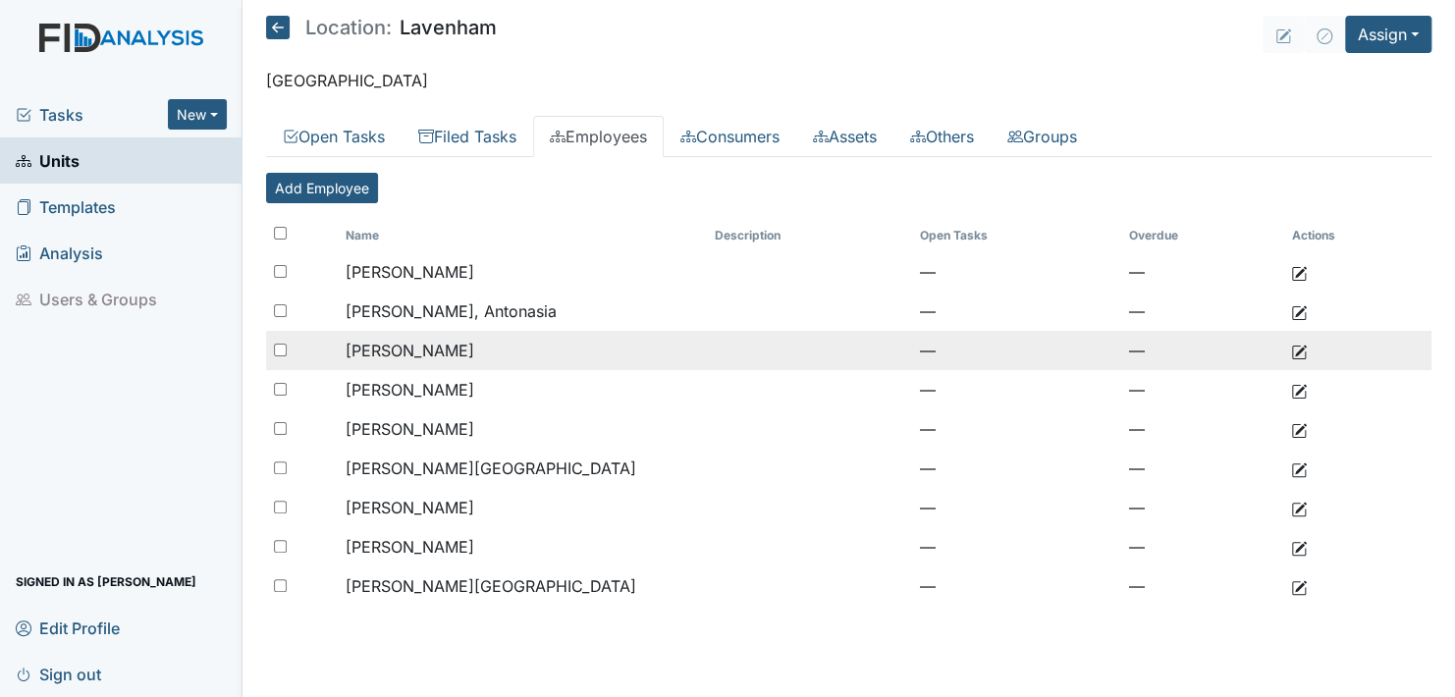
click at [471, 354] on td "[PERSON_NAME]" at bounding box center [522, 350] width 369 height 39
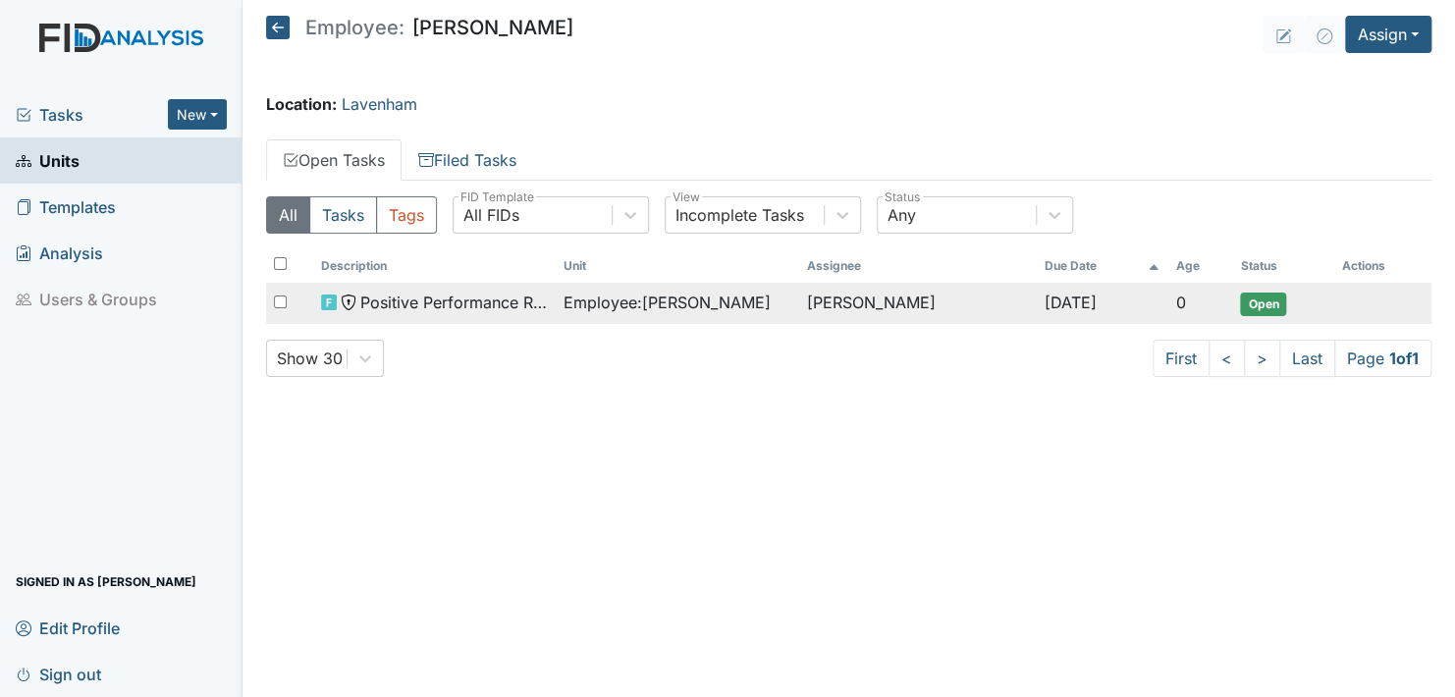
click at [1267, 300] on span "Open" at bounding box center [1263, 305] width 46 height 24
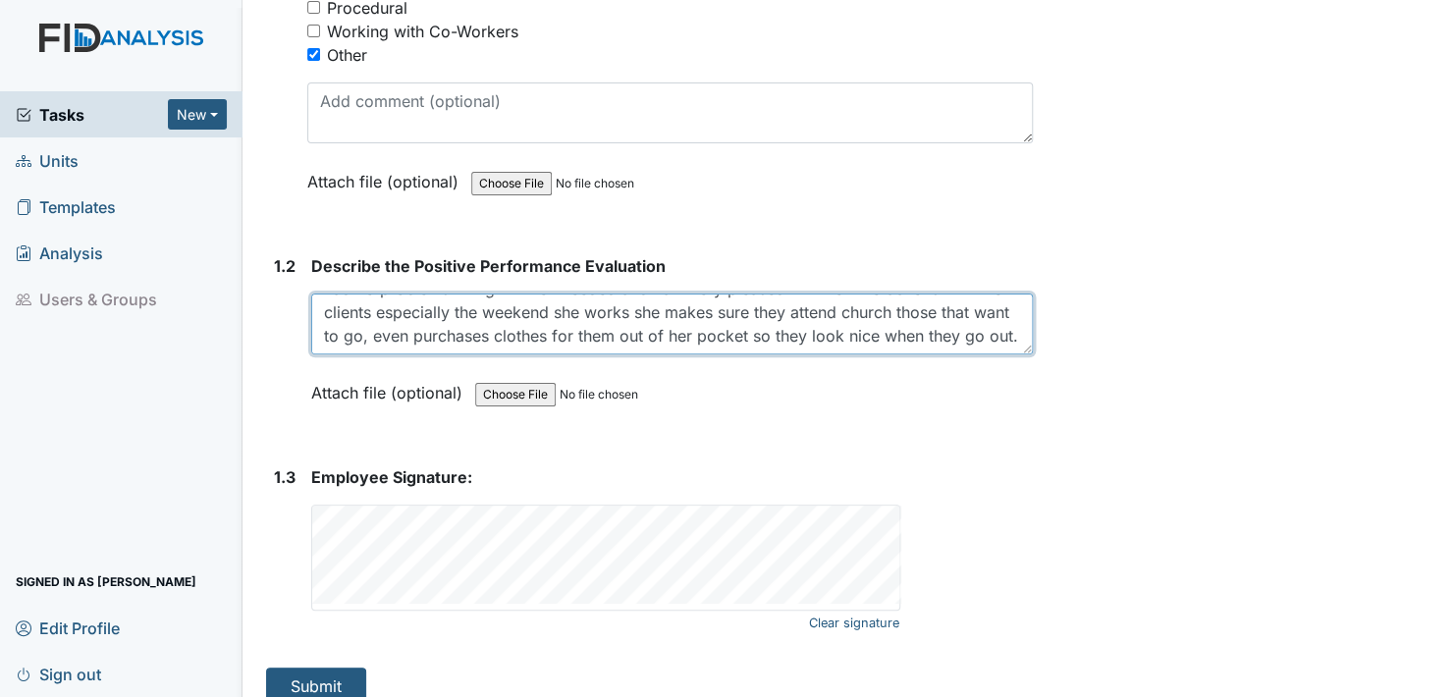
scroll to position [461, 0]
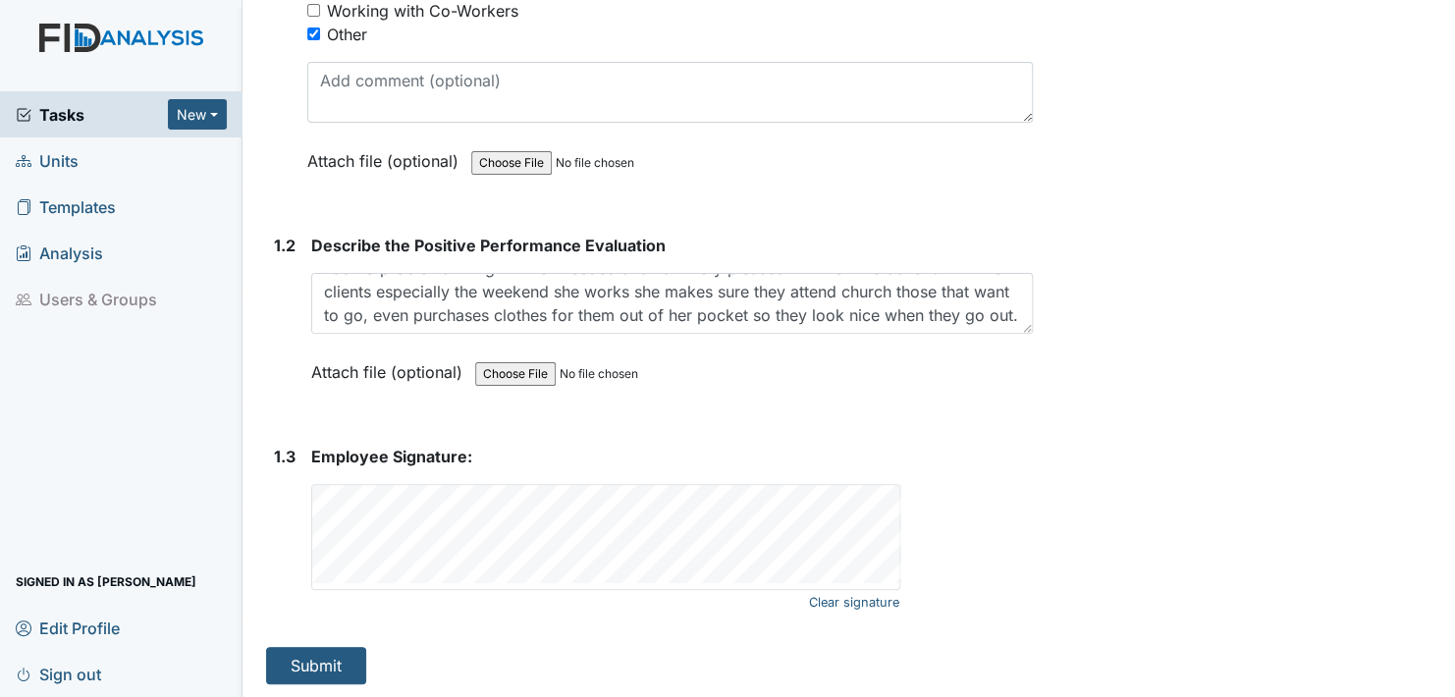
click at [1004, 509] on div "Clear signature This field is required." at bounding box center [672, 537] width 722 height 106
click at [309, 653] on button "Submit" at bounding box center [316, 665] width 100 height 37
